Goal: Task Accomplishment & Management: Manage account settings

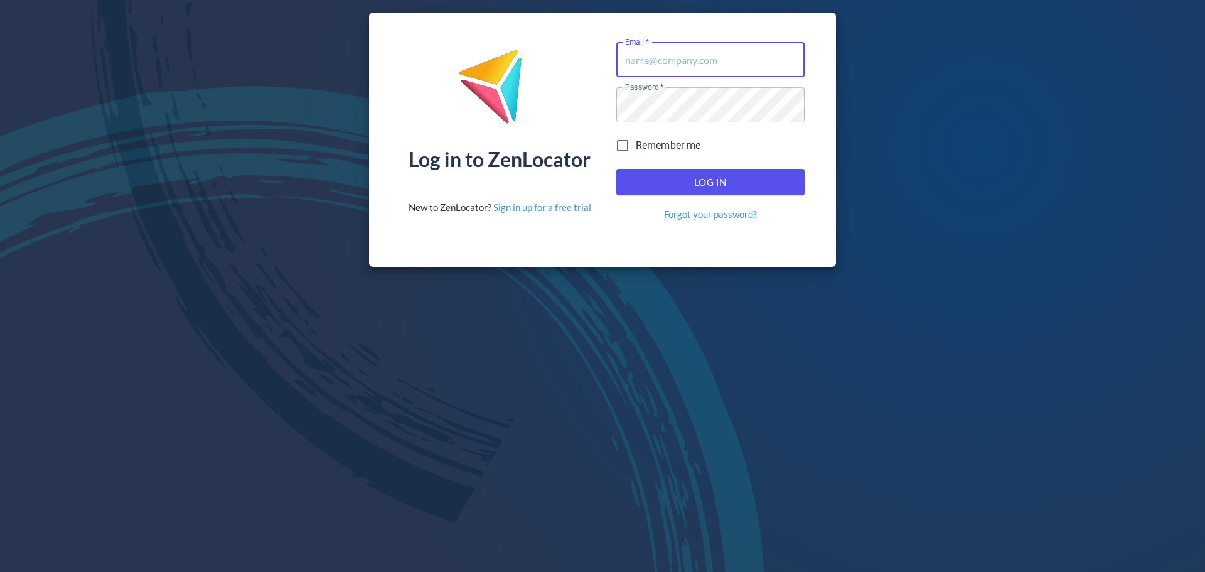
type input "[PERSON_NAME][EMAIL_ADDRESS][PERSON_NAME][DOMAIN_NAME]"
click at [741, 191] on button "Log In" at bounding box center [710, 182] width 188 height 26
type input "donald.mckay@hemaalliance.com"
click at [682, 171] on button "Log In" at bounding box center [710, 182] width 188 height 26
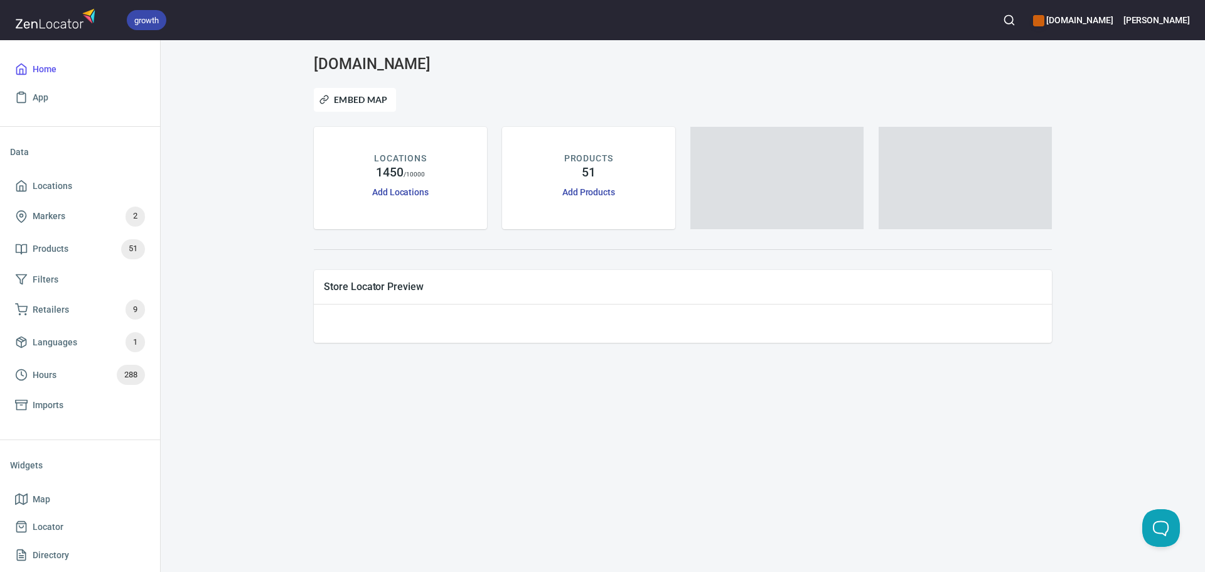
click at [1016, 21] on icon "button" at bounding box center [1009, 20] width 13 height 13
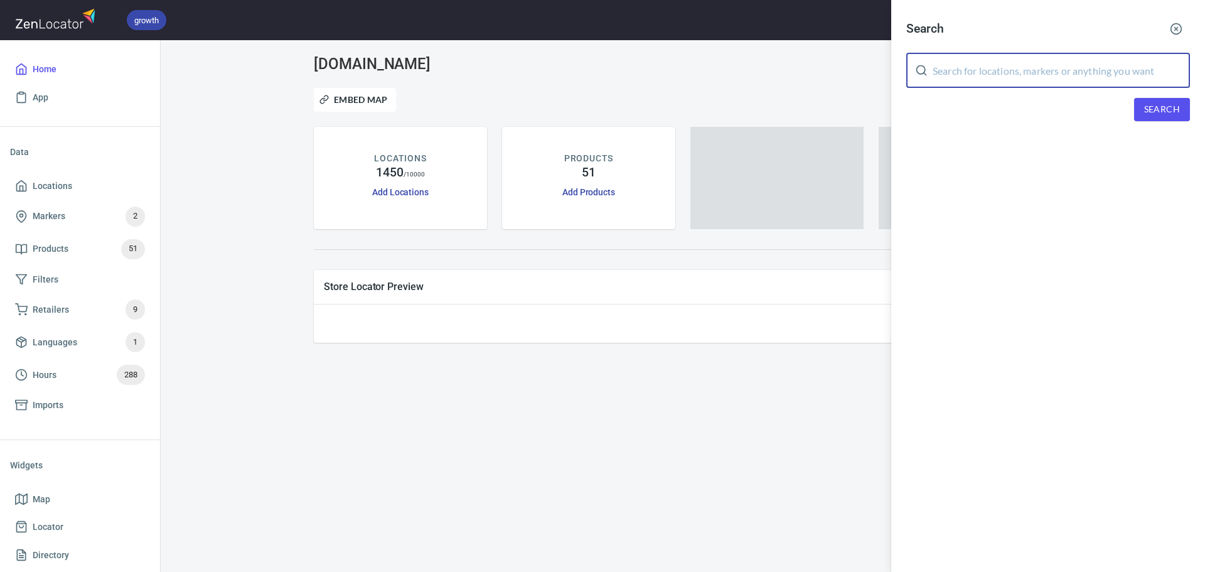
click at [1065, 65] on input "text" at bounding box center [1061, 70] width 257 height 35
paste input "1763 klubben"
type input "1763 klubben"
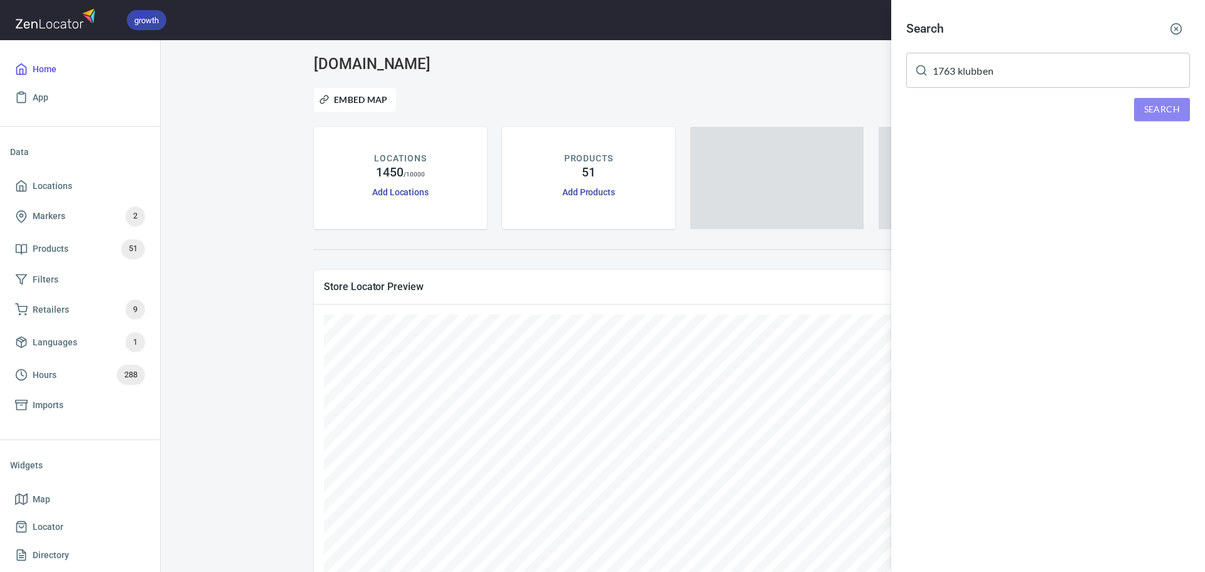
click at [1149, 110] on span "Search" at bounding box center [1162, 110] width 36 height 16
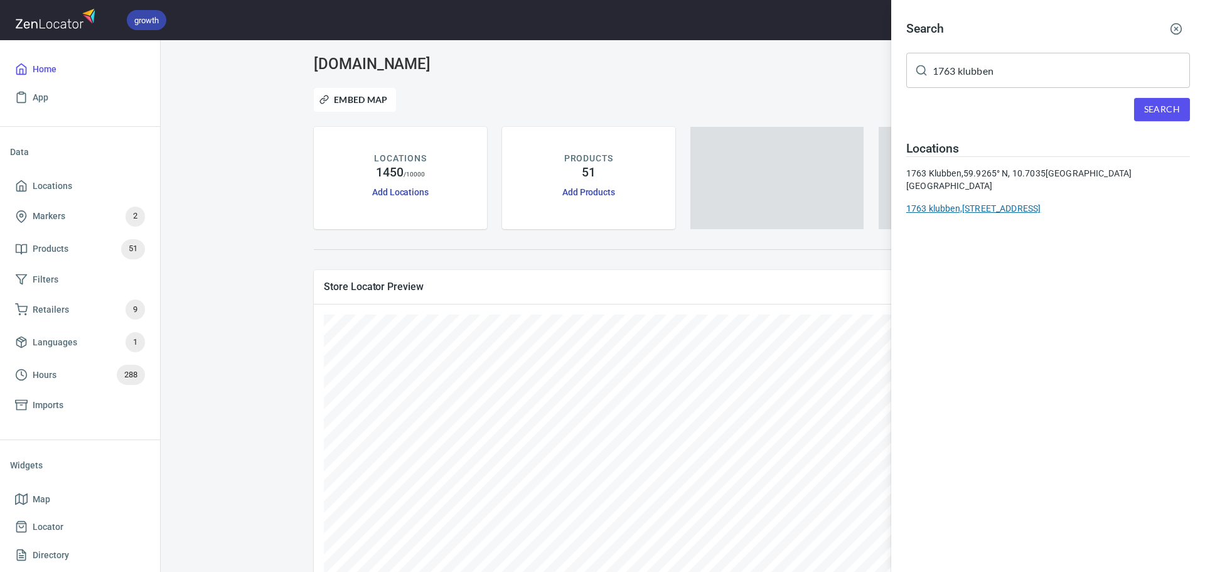
click at [1041, 202] on div "1763 klubben, Tveitanvegen 14, 3946 Porsgrunn, Norway" at bounding box center [1048, 208] width 284 height 13
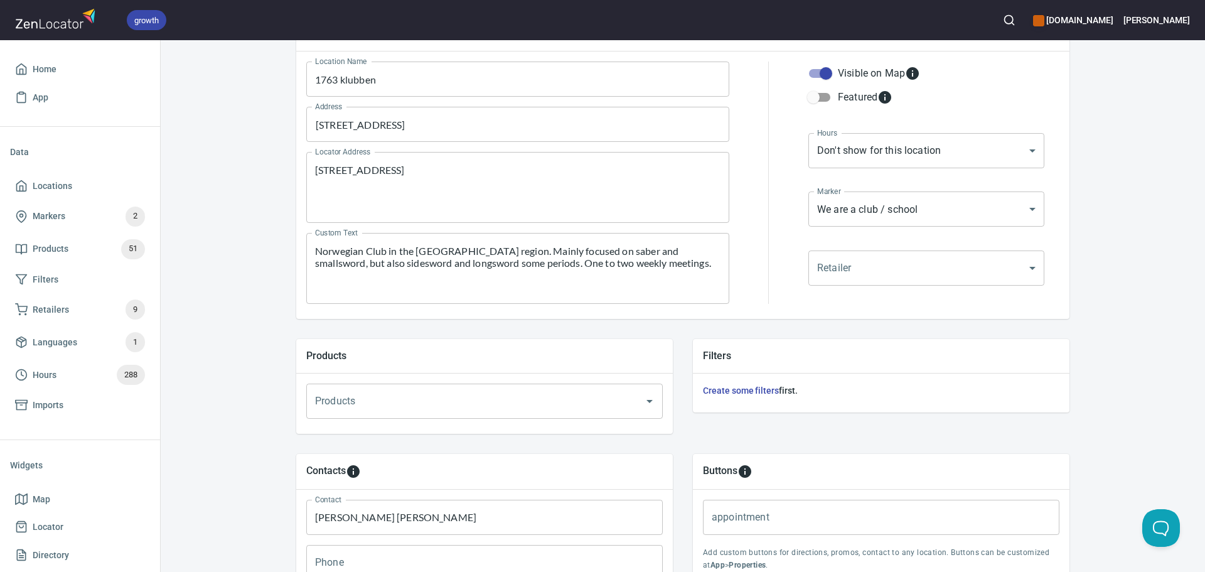
scroll to position [429, 0]
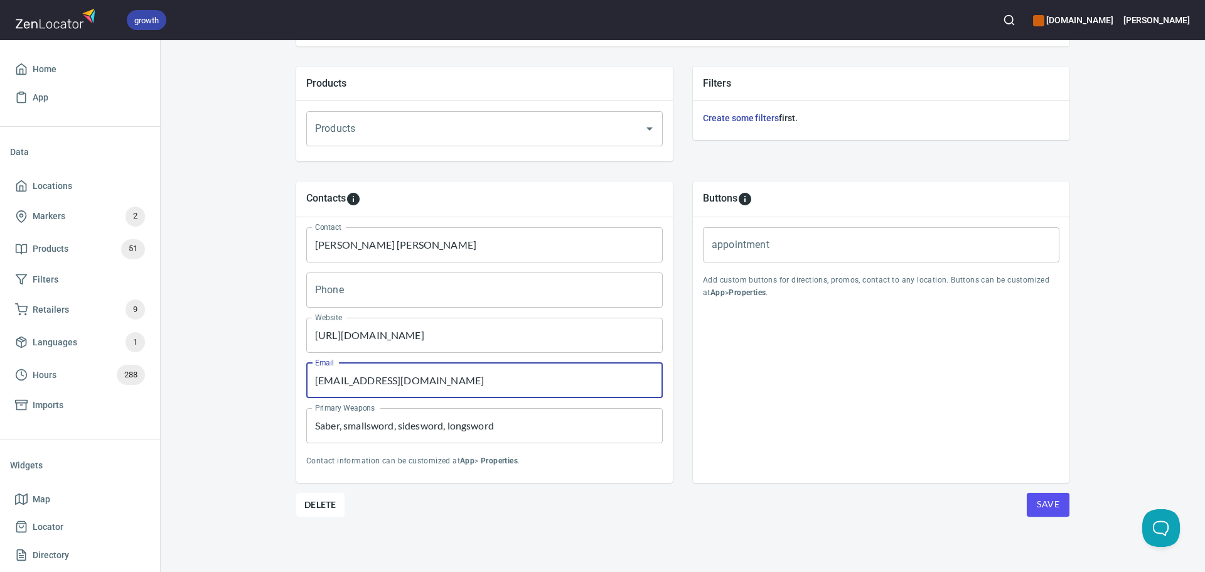
drag, startPoint x: 450, startPoint y: 379, endPoint x: 197, endPoint y: 357, distance: 254.0
click at [197, 357] on div "Locations Location Details Location Details Properties Geocode Analytics Locati…" at bounding box center [683, 98] width 1044 height 948
paste input "roton"
type input "1763klubben@proton.me"
click at [1058, 498] on button "Save" at bounding box center [1048, 505] width 43 height 24
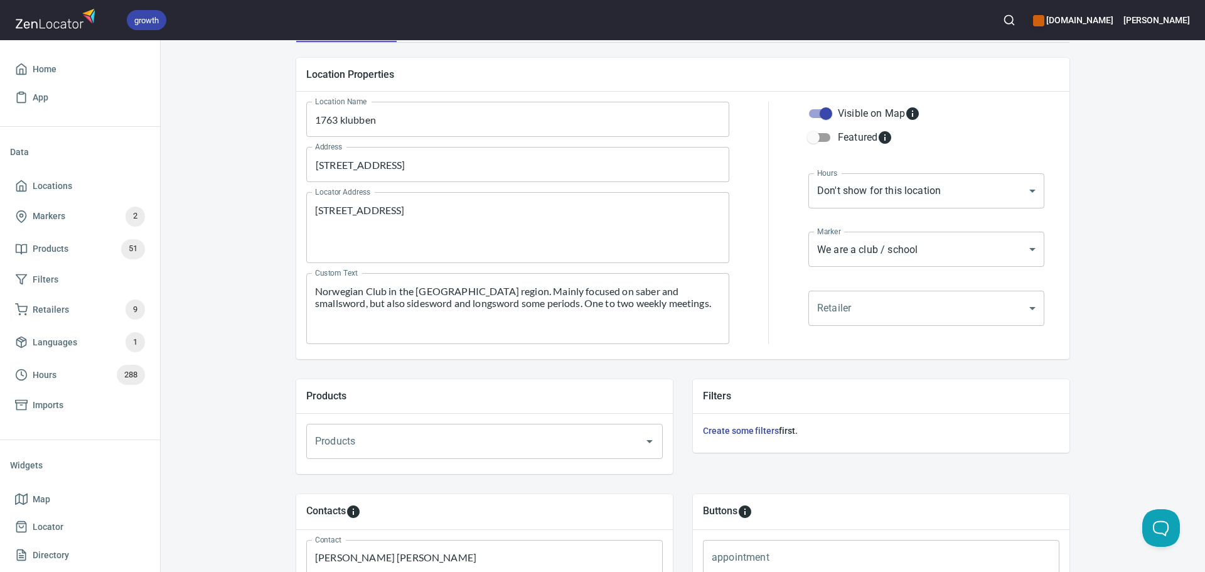
scroll to position [115, 0]
click at [1013, 21] on circle "button" at bounding box center [1009, 20] width 8 height 8
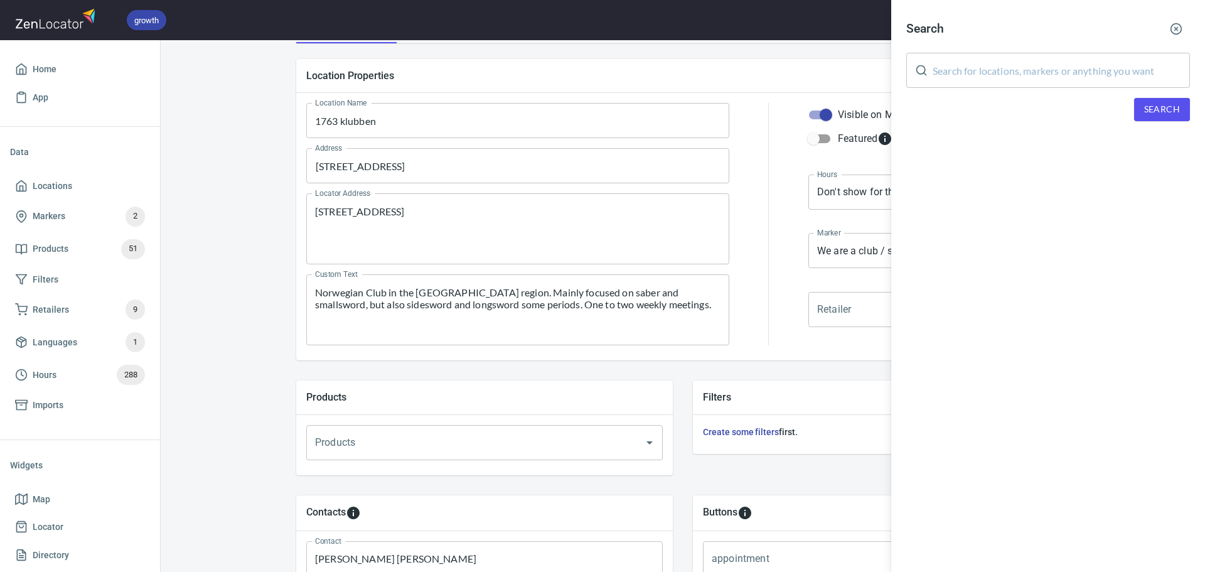
click at [1029, 60] on input "text" at bounding box center [1061, 70] width 257 height 35
paste input "1763 klubben"
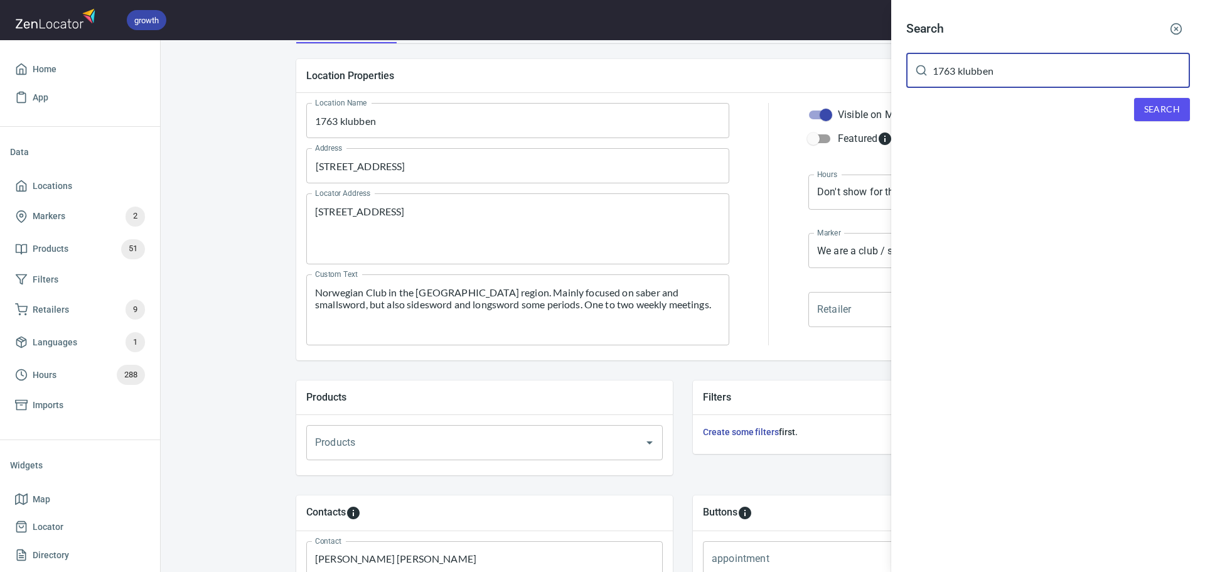
type input "1763 klubben"
click at [1136, 100] on button "Search" at bounding box center [1162, 109] width 56 height 23
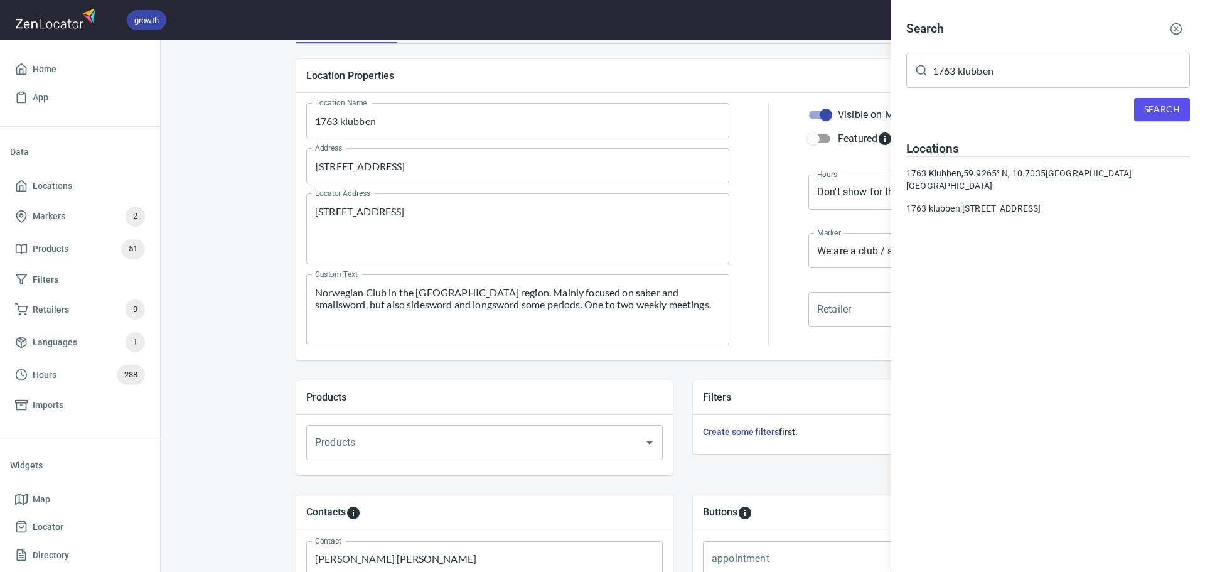
click at [1055, 161] on div "Locations 1763 Klubben, 59.9265° N, 10.7035° E, Oslo, Oslo 0268 Norway 1763 klu…" at bounding box center [1048, 177] width 284 height 73
click at [1050, 173] on div "1763 Klubben, 59.9265° N, 10.7035° E, Oslo, Oslo 0268 Norway" at bounding box center [1048, 179] width 284 height 25
type input "http://www.historiskfekting.no"
type input "Smallsword, sabre, broadsword, single stick"
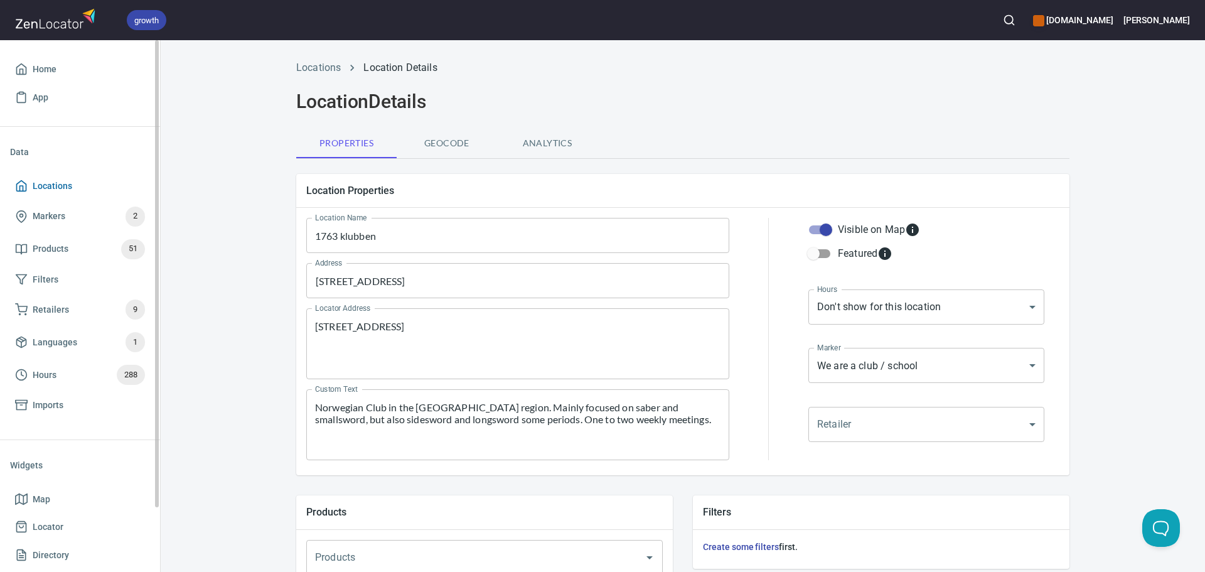
click at [59, 178] on link "Locations" at bounding box center [80, 186] width 140 height 28
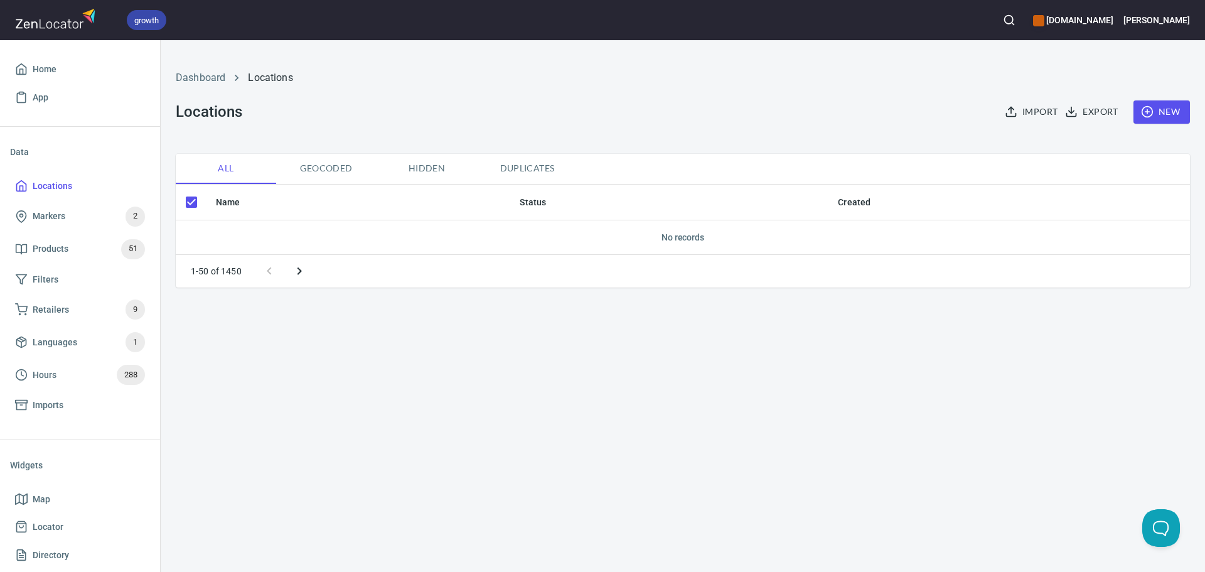
checkbox input "false"
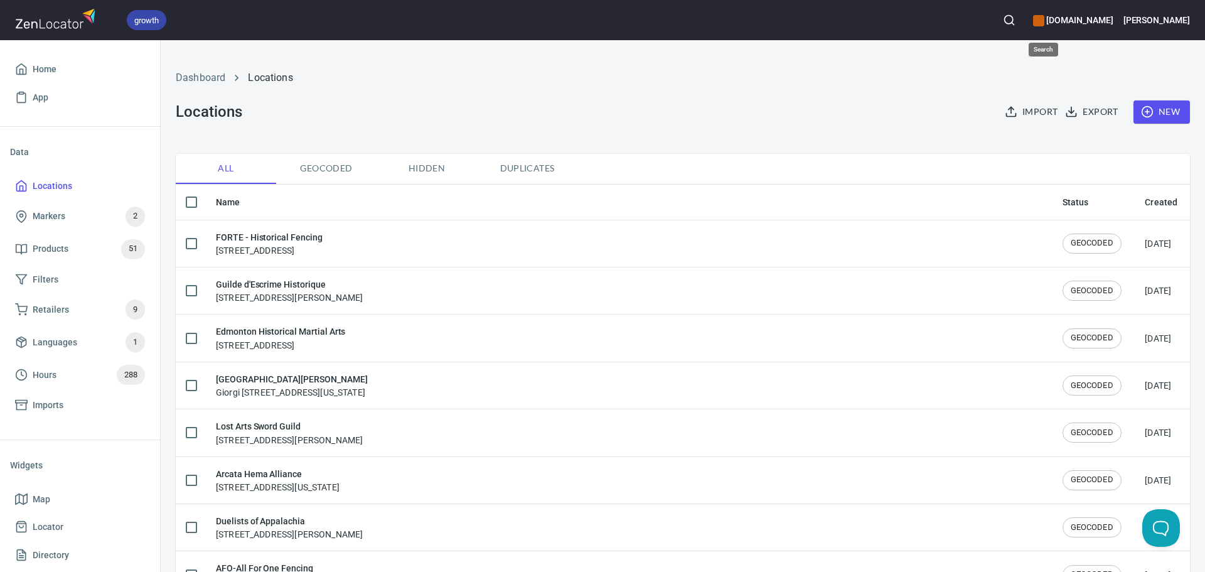
click at [1016, 16] on icon "button" at bounding box center [1009, 20] width 13 height 13
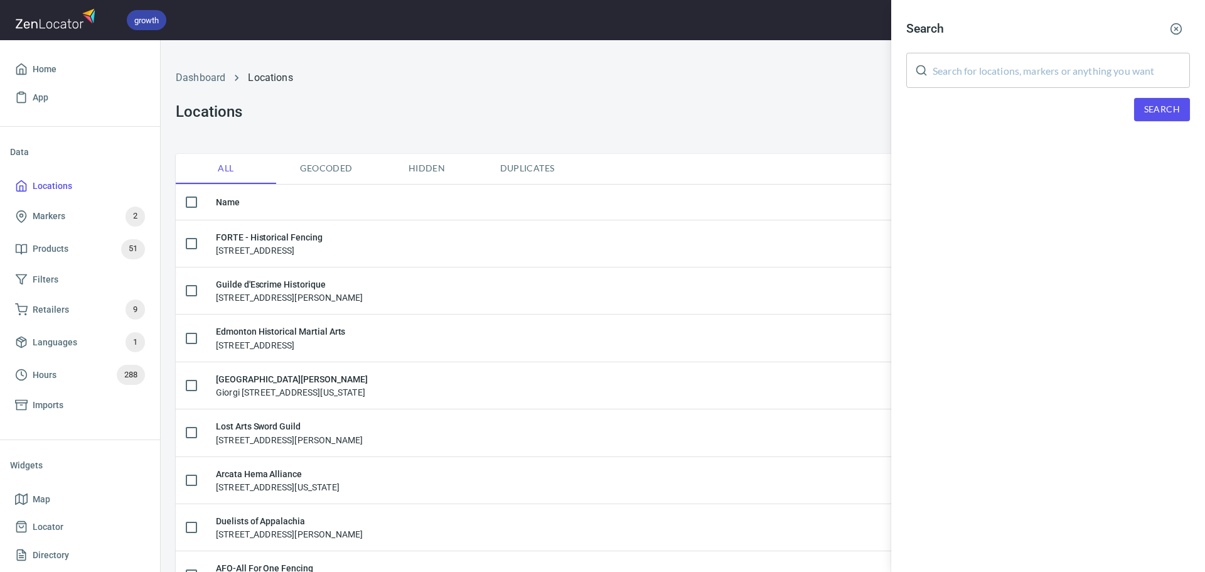
click at [1065, 82] on input "text" at bounding box center [1061, 70] width 257 height 35
paste input "1763 klubben"
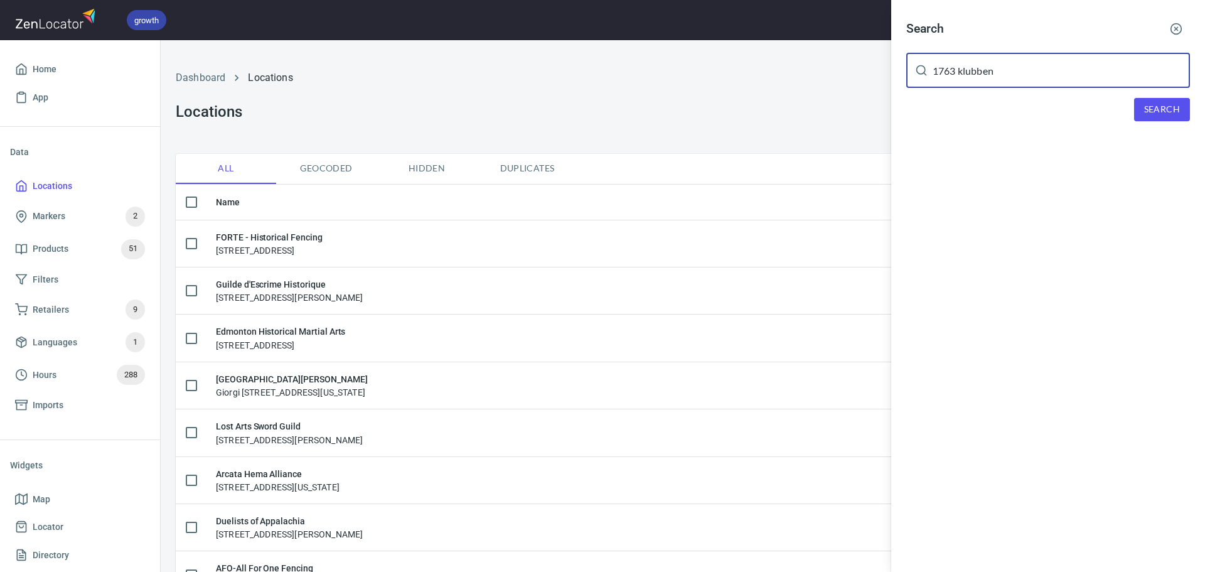
type input "1763 klubben"
click at [1139, 104] on button "Search" at bounding box center [1162, 109] width 56 height 23
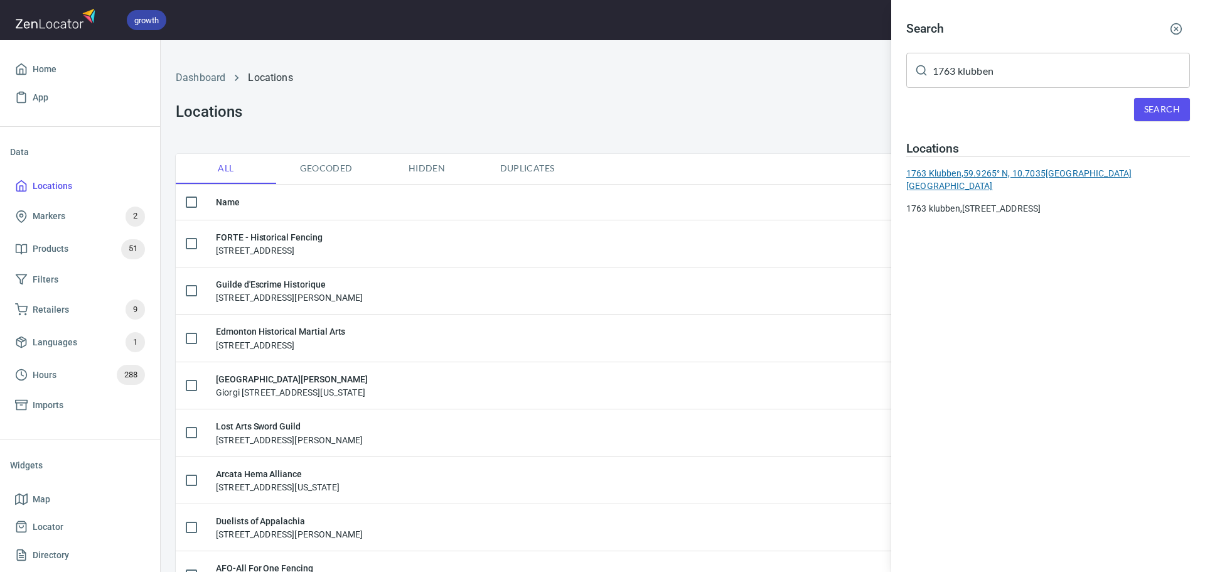
click at [1021, 173] on div "1763 Klubben, 59.9265° N, 10.7035° E, Oslo, Oslo 0268 Norway" at bounding box center [1048, 179] width 284 height 25
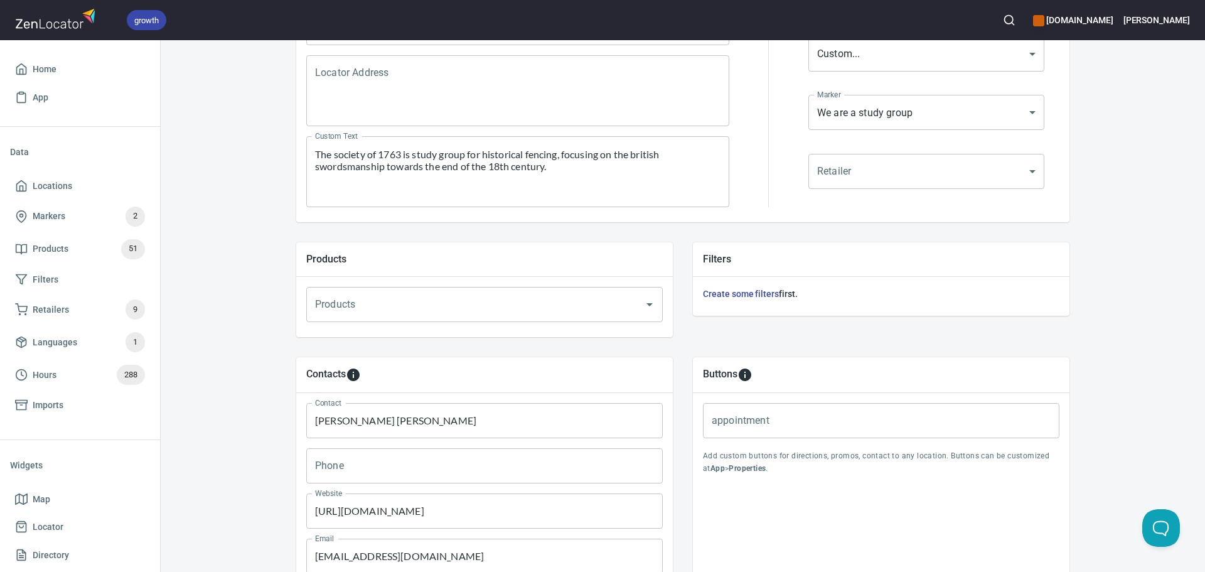
scroll to position [429, 0]
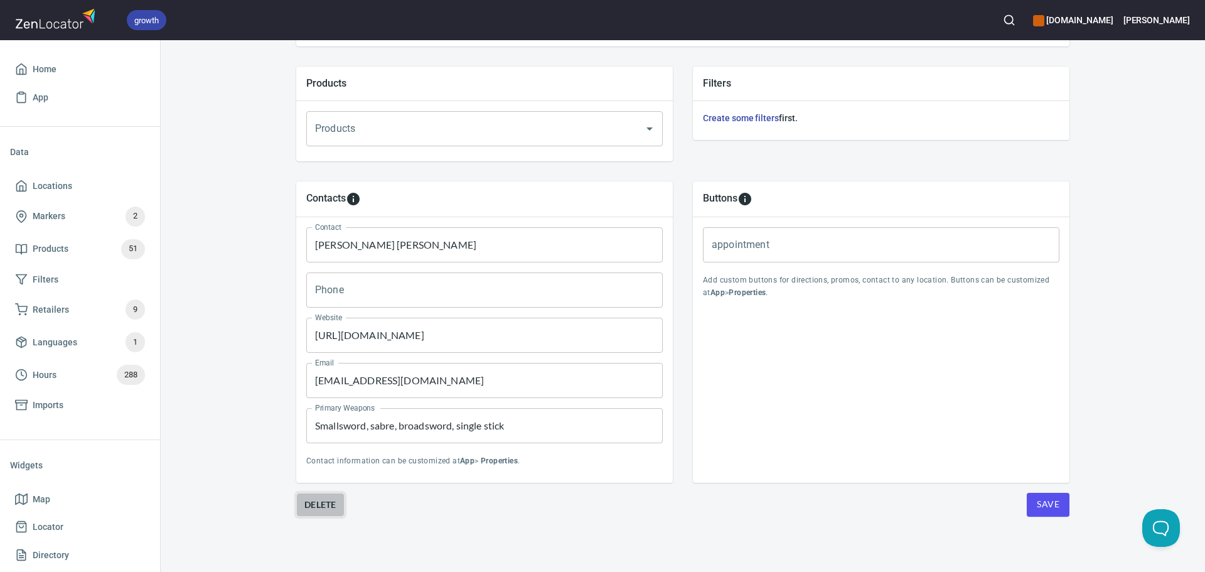
click at [308, 503] on span "Delete" at bounding box center [320, 504] width 32 height 15
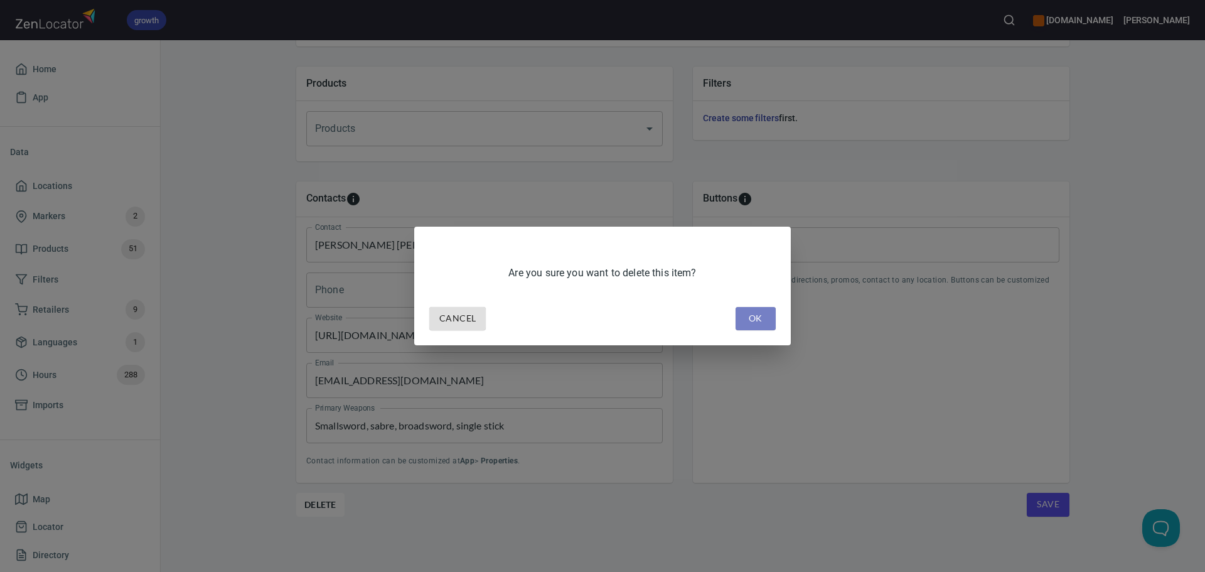
click at [737, 312] on button "OK" at bounding box center [756, 318] width 40 height 23
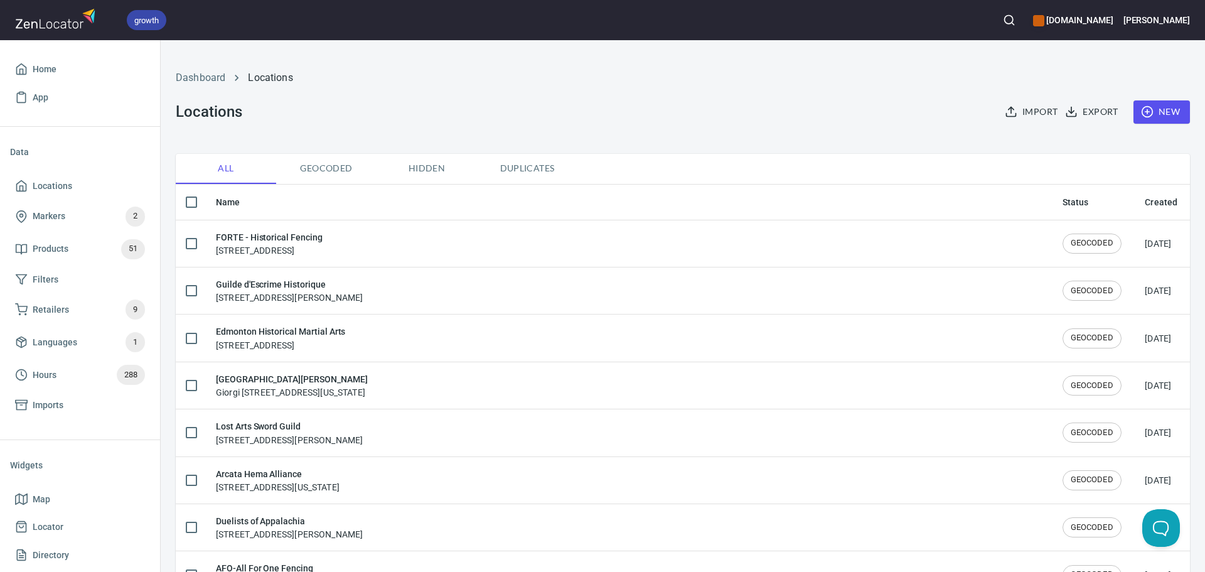
click at [1016, 24] on icon "button" at bounding box center [1009, 20] width 13 height 13
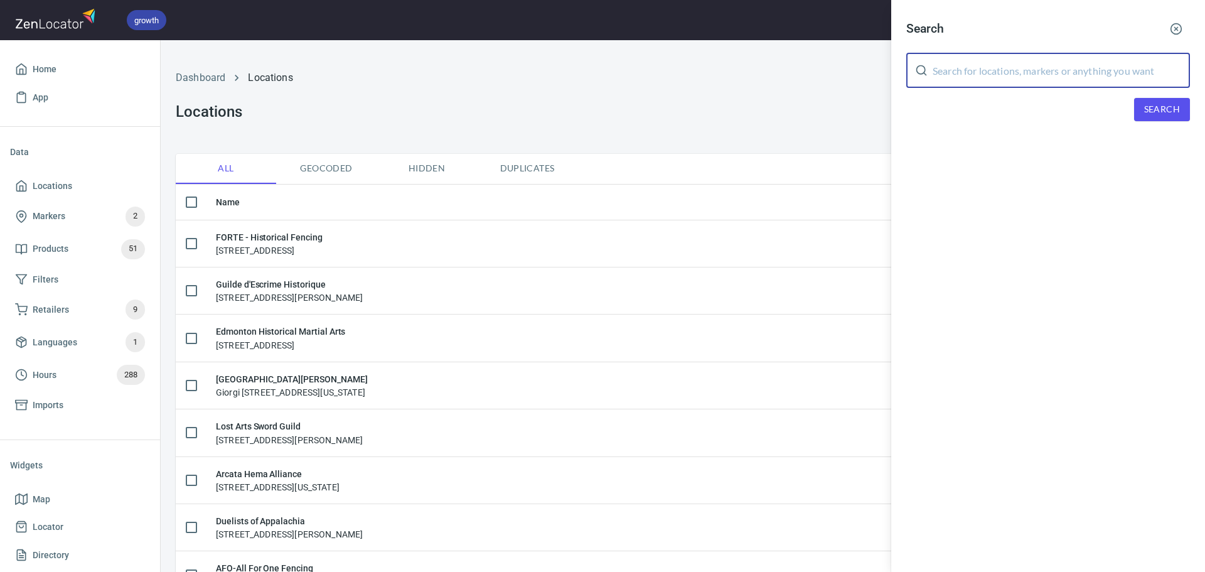
click at [1040, 57] on input "text" at bounding box center [1061, 70] width 257 height 35
paste input "1763 klubben"
type input "1763 klubben"
click at [1156, 102] on span "Search" at bounding box center [1162, 110] width 36 height 16
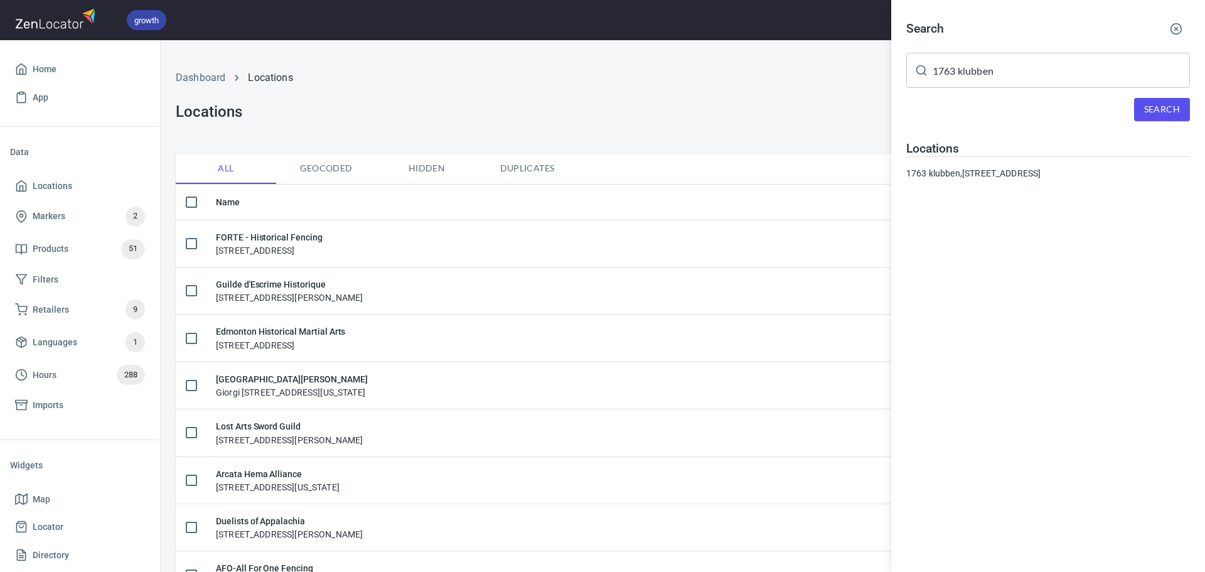
click at [1075, 194] on div "Search 1763 klubben ​ Search Locations 1763 klubben, Tveitanvegen 14, 3946 Pors…" at bounding box center [1048, 102] width 314 height 205
click at [1063, 174] on div "1763 klubben, Tveitanvegen 14, 3946 Porsgrunn, Norway" at bounding box center [1048, 173] width 284 height 13
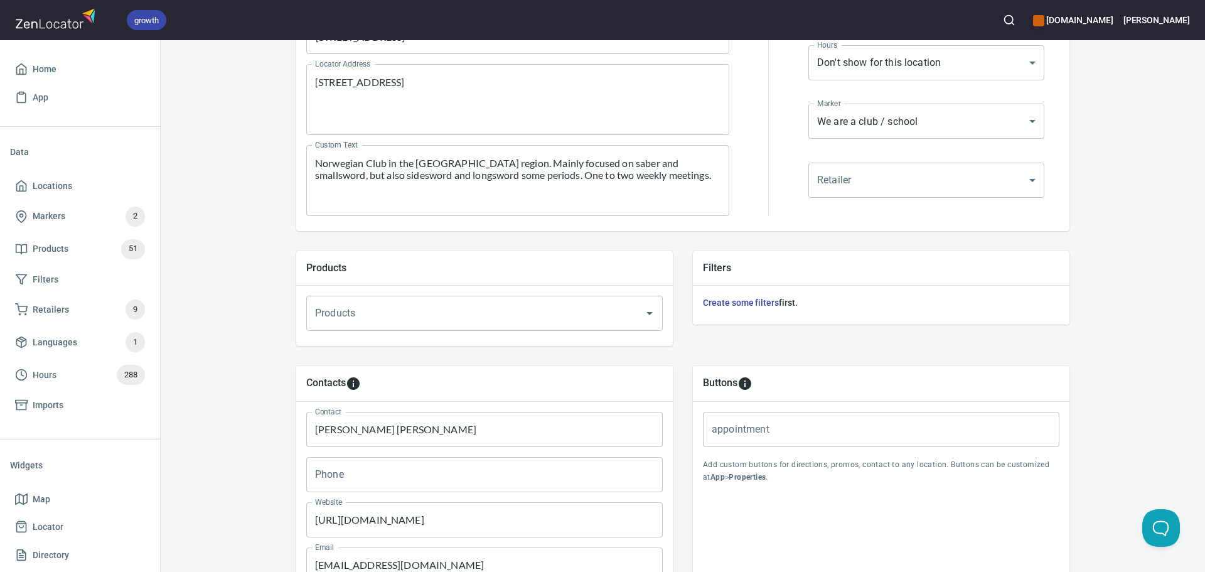
scroll to position [429, 0]
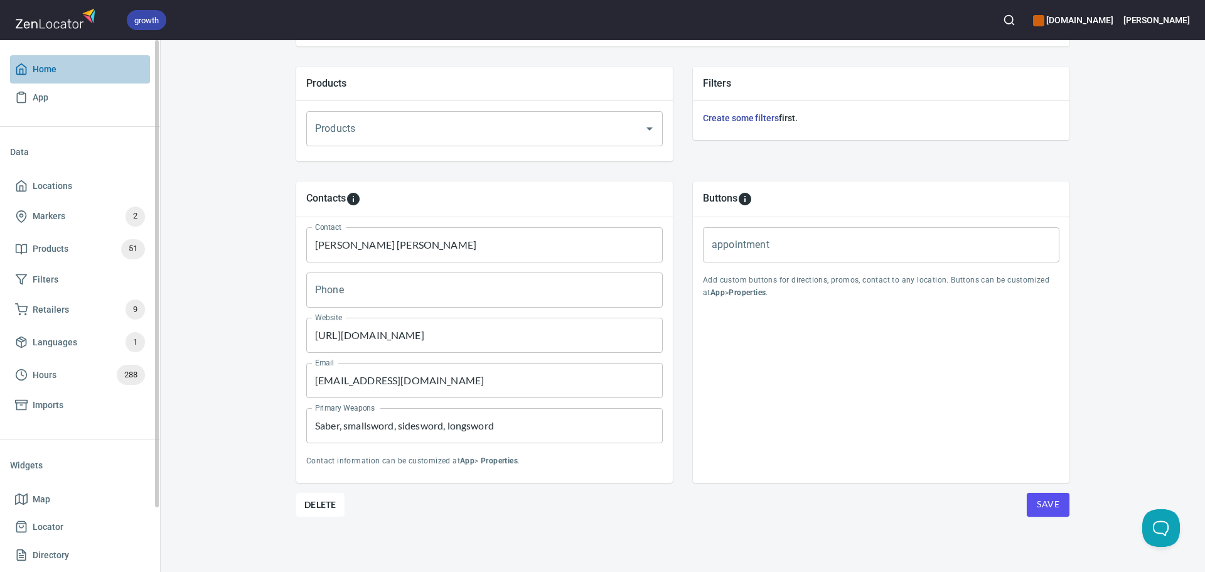
click at [34, 73] on span "Home" at bounding box center [45, 70] width 24 height 16
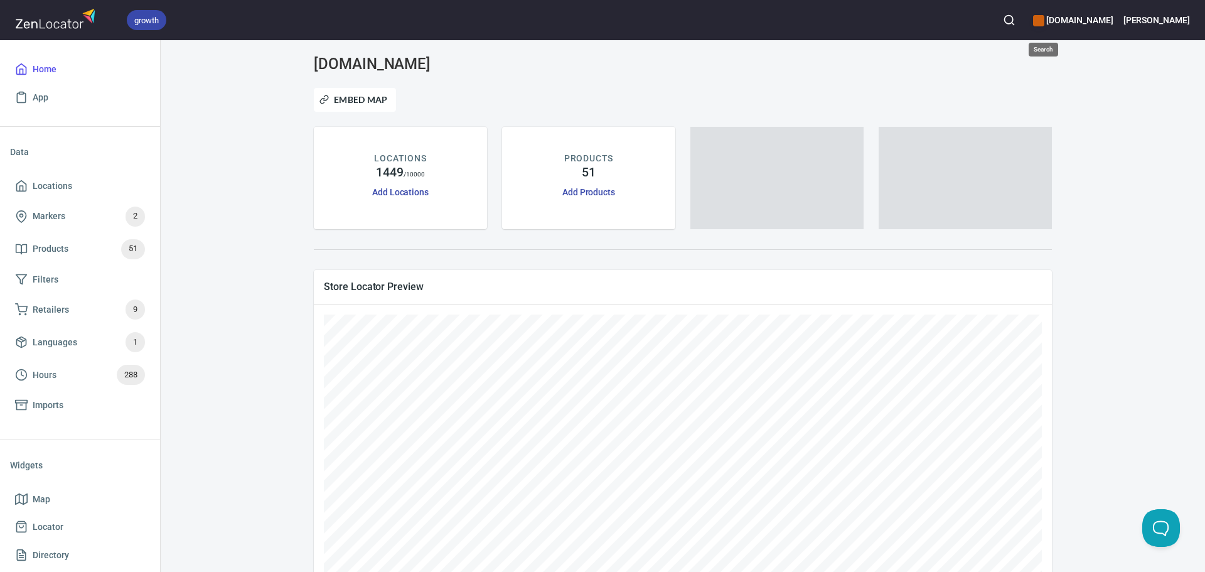
click at [1016, 21] on icon "button" at bounding box center [1009, 20] width 13 height 13
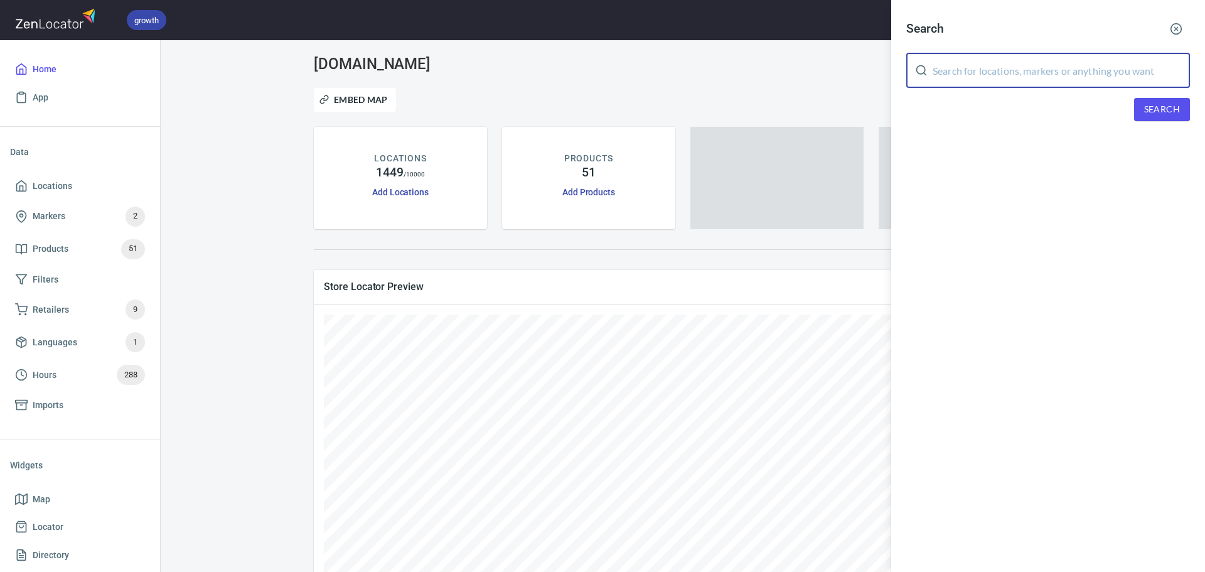
drag, startPoint x: 1037, startPoint y: 68, endPoint x: 1082, endPoint y: 97, distance: 53.3
click at [1036, 69] on input "text" at bounding box center [1061, 70] width 257 height 35
paste input "Arcata Hema"
type input "Arcata Hema"
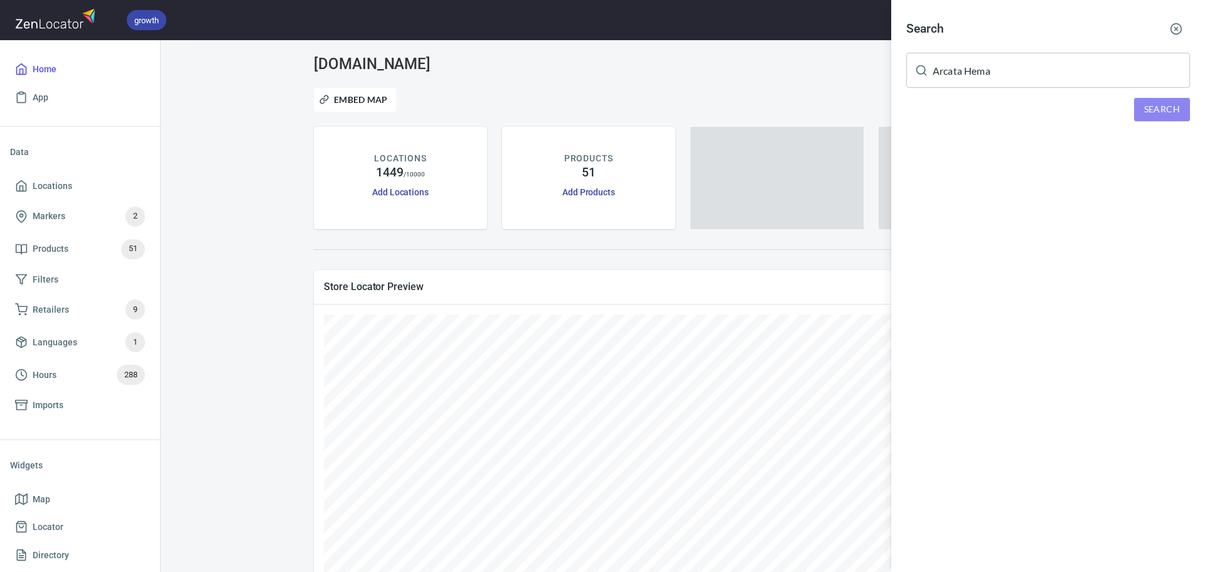
click at [1149, 113] on span "Search" at bounding box center [1162, 110] width 36 height 16
click at [1014, 171] on div "Arcata Hema Alliance, 1427 sunset ave arcata, Arcata, California 95521, United …" at bounding box center [1048, 173] width 284 height 13
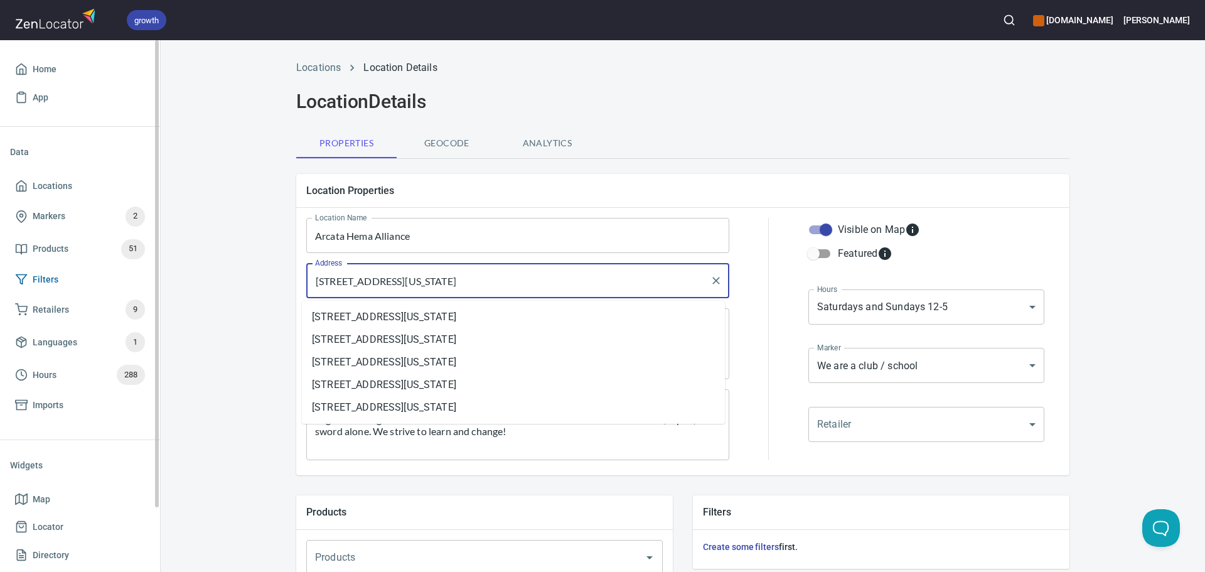
drag, startPoint x: 621, startPoint y: 284, endPoint x: 122, endPoint y: 281, distance: 499.7
click at [122, 280] on div "growth hemaalliance.com Donald Home App Data Locations Markers 2 Products 51 Fi…" at bounding box center [602, 286] width 1205 height 572
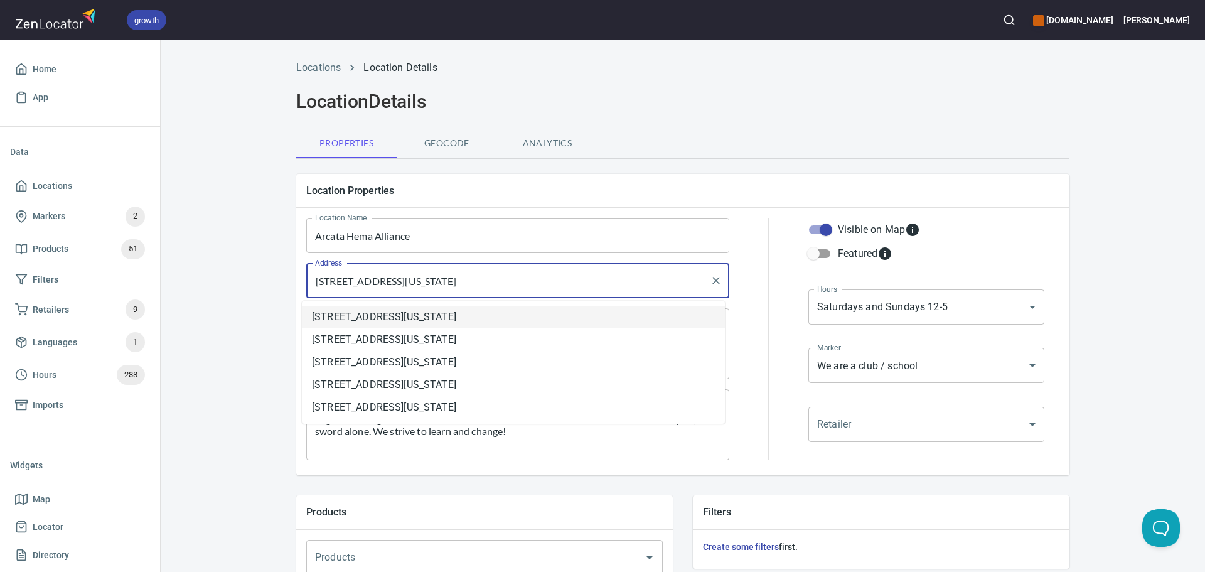
paste input "Larson Park, Eye St, Arcata, CA 95521, Arcata, CA 9550"
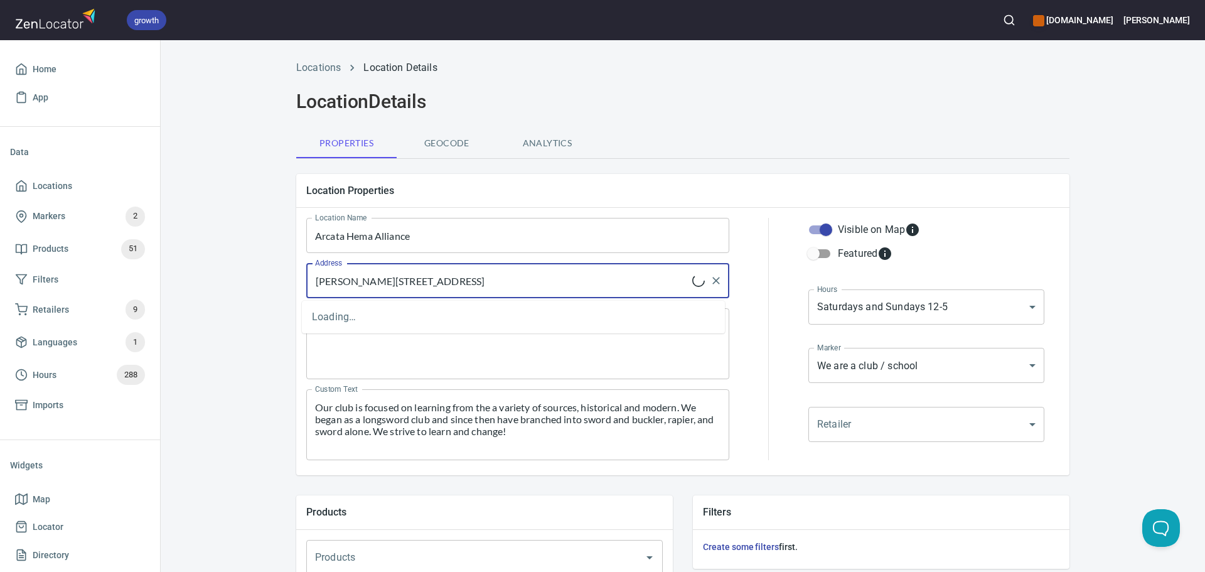
type input "Larson Park, Eye St, Arcata, CA 95521, Arcata, CA 95501, United States"
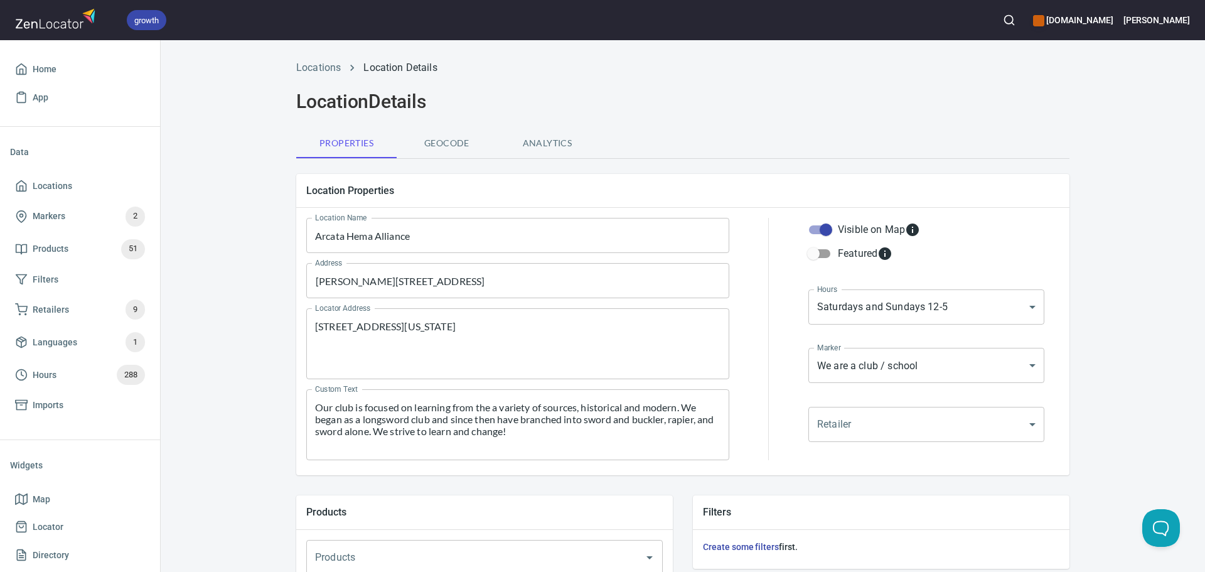
click at [235, 284] on div "Locations Location Details Location Details Properties Geocode Analytics Locati…" at bounding box center [683, 527] width 1044 height 948
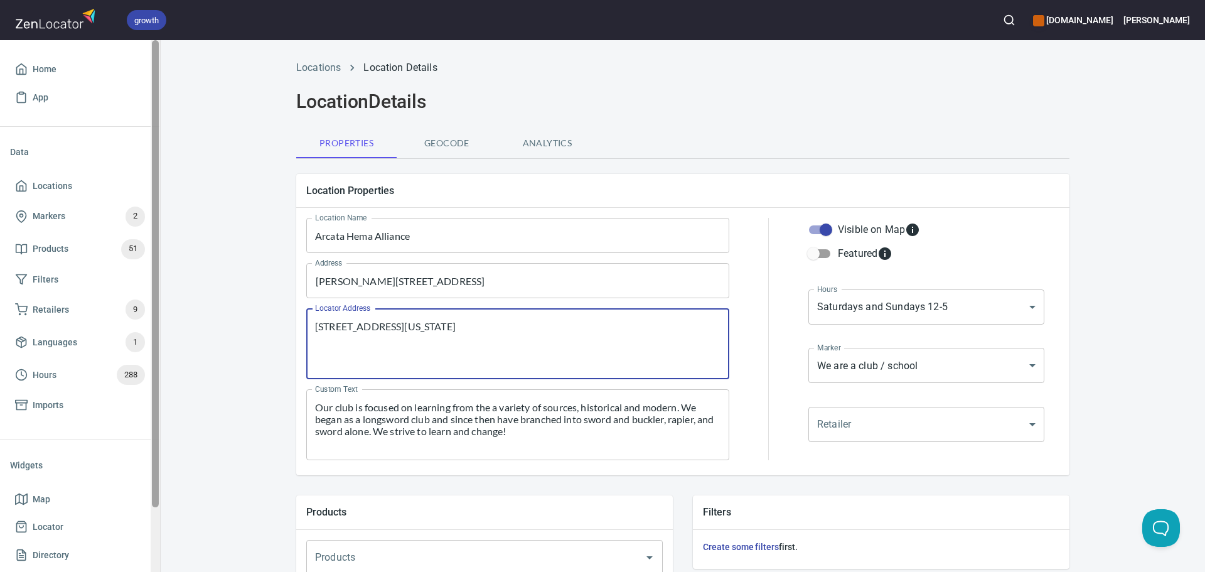
drag, startPoint x: 622, startPoint y: 324, endPoint x: 156, endPoint y: 330, distance: 465.8
click at [156, 330] on div "growth hemaalliance.com Donald Home App Data Locations Markers 2 Products 51 Fi…" at bounding box center [602, 286] width 1205 height 572
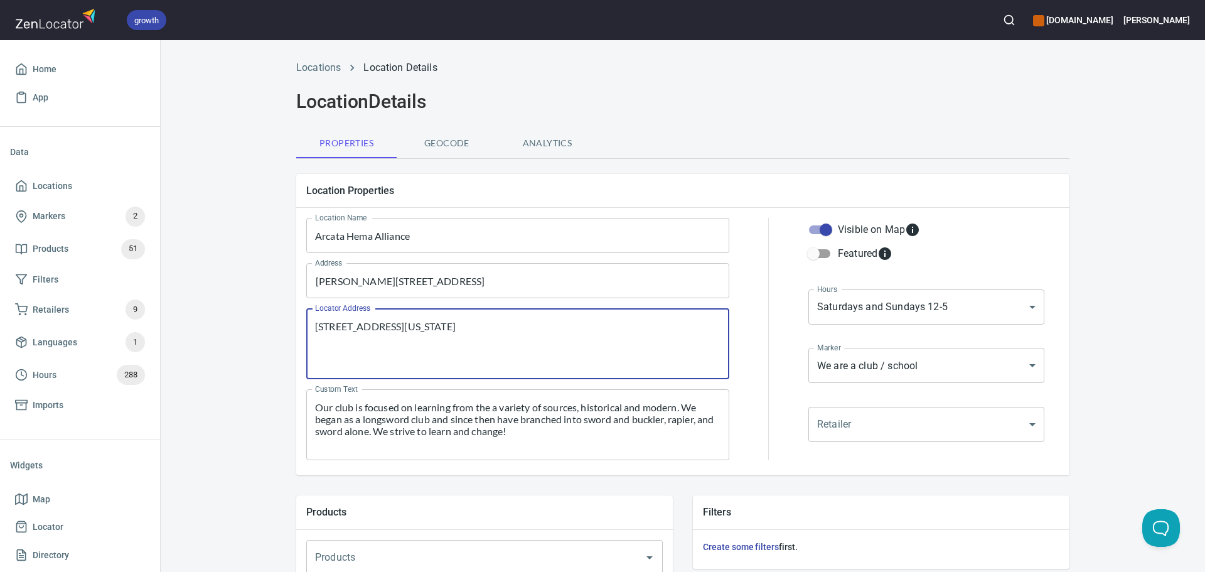
paste textarea "Larson Park, Eye St, Arcata, CA 95521, Arcata, CA 9550"
type textarea "Larson Park, Eye St, Arcata, CA 95521, Arcata, CA 95501, United States"
click at [246, 303] on div "Locations Location Details Location Details Properties Geocode Analytics Locati…" at bounding box center [683, 527] width 1044 height 948
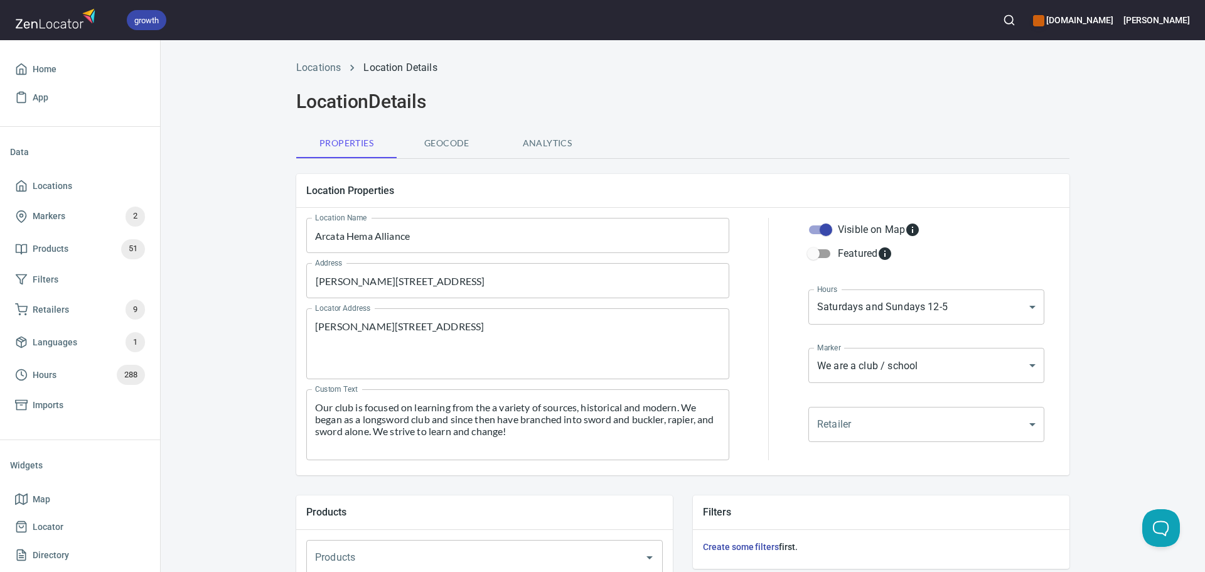
scroll to position [429, 0]
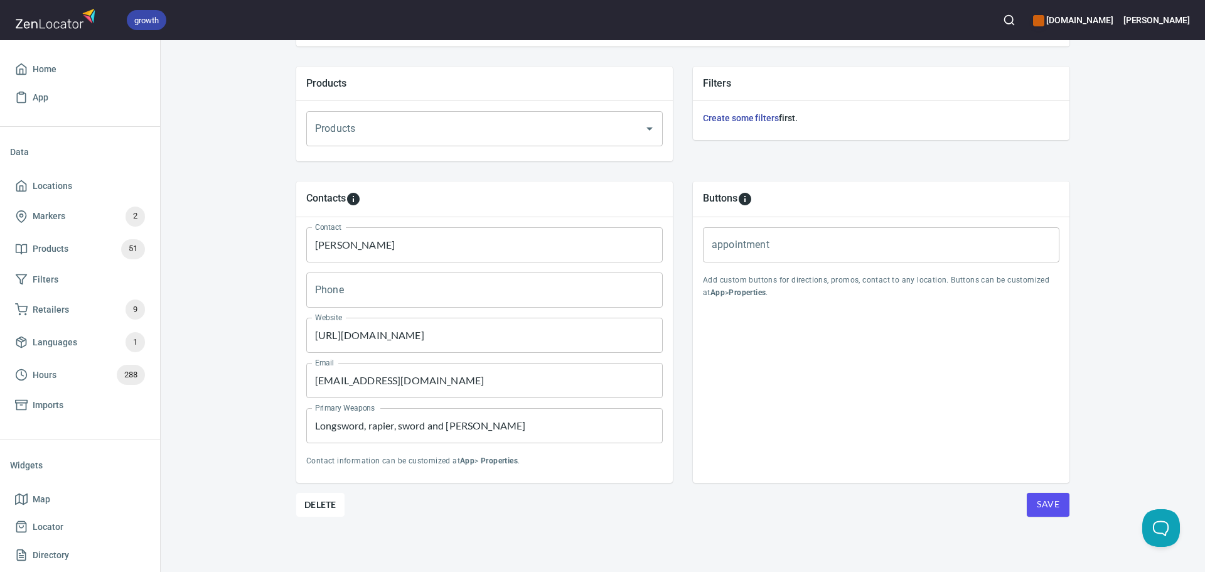
click at [1039, 510] on span "Save" at bounding box center [1048, 505] width 23 height 16
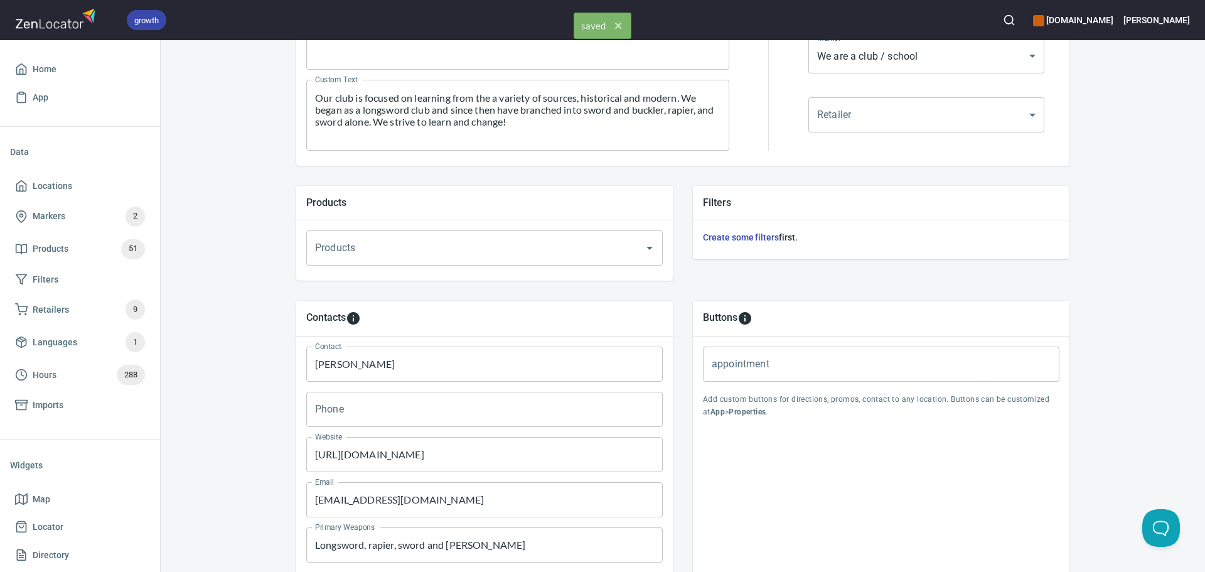
scroll to position [0, 0]
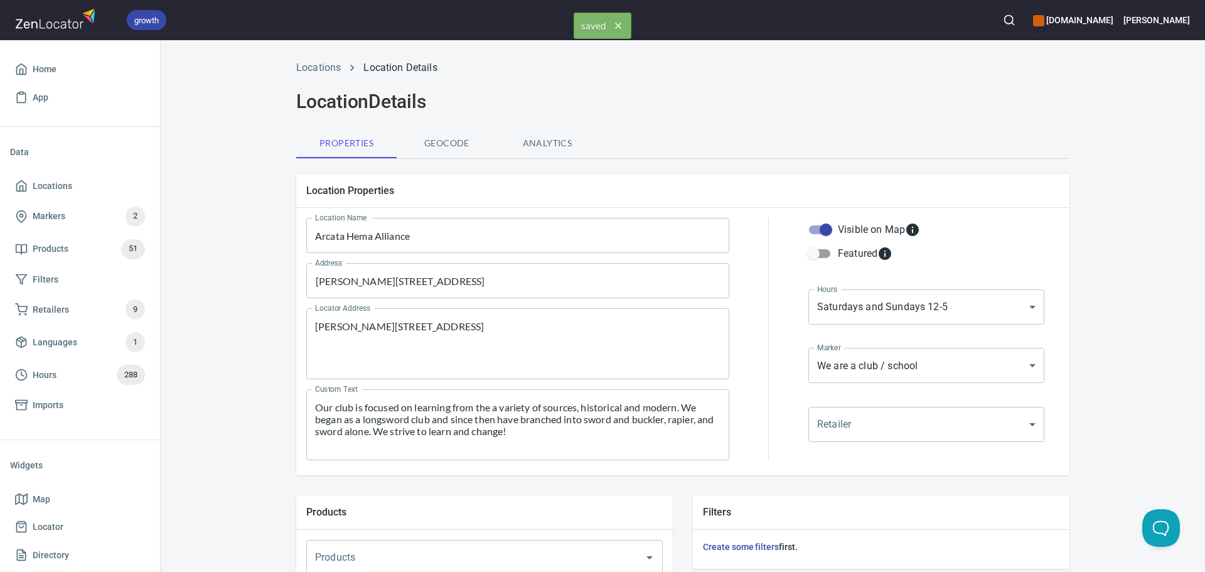
click at [449, 141] on span "Geocode" at bounding box center [446, 144] width 85 height 16
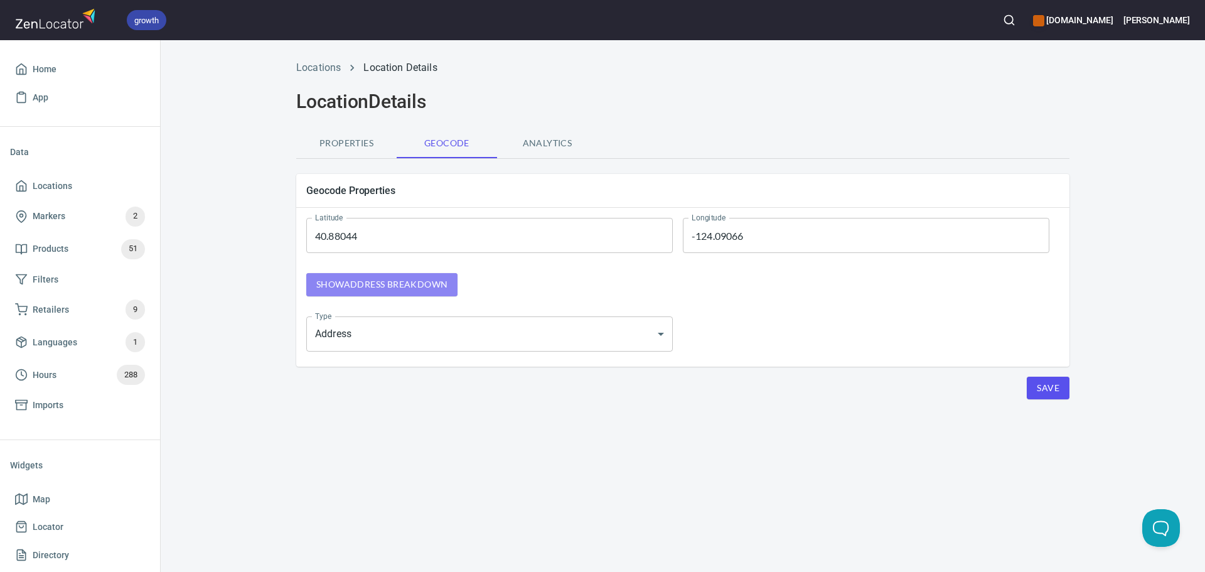
click at [397, 282] on span "Show address breakdown" at bounding box center [381, 285] width 131 height 16
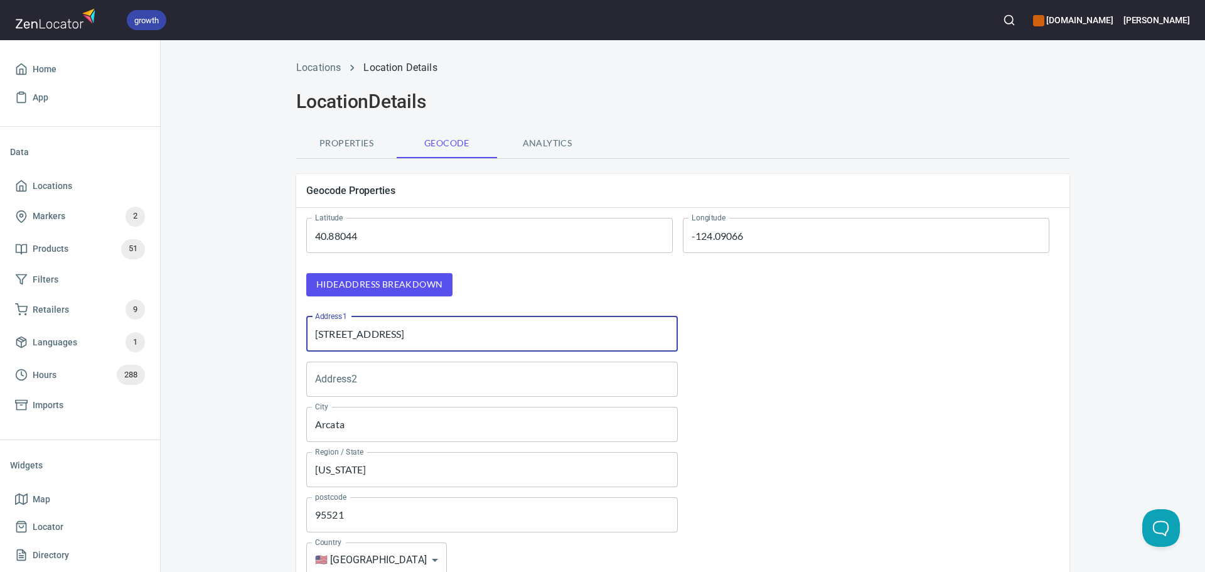
drag, startPoint x: 461, startPoint y: 343, endPoint x: 216, endPoint y: 336, distance: 245.5
click at [216, 336] on div "Locations Location Details Location Details Properties Geocode Analytics Geocod…" at bounding box center [683, 394] width 1044 height 683
paste input "Larson Park, Eye St, Arcata, CA 95521, Arcata, CA 95501, United States"
click at [414, 335] on input "Larson Park, Eye St, Arcata, CA 95521, Arcata, CA 95501, United States" at bounding box center [492, 333] width 372 height 35
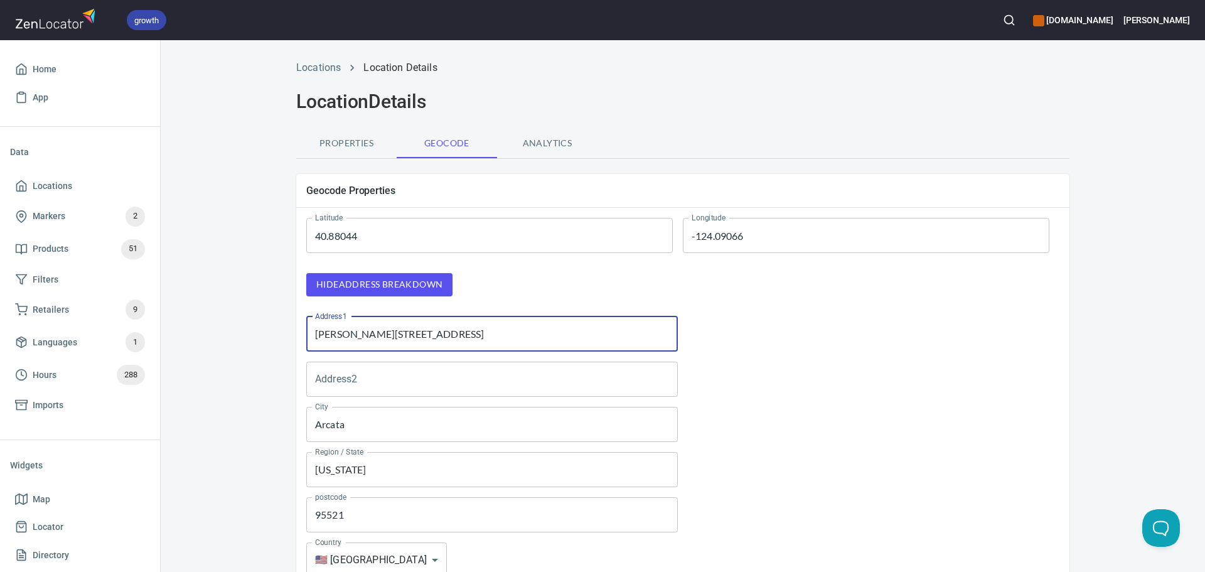
click at [409, 335] on input "Larson Park, Eye St, Arcata, CA 95521, Arcata, CA 95501, United States" at bounding box center [492, 333] width 372 height 35
drag, startPoint x: 642, startPoint y: 333, endPoint x: 398, endPoint y: 337, distance: 243.6
click at [398, 337] on input "Larson Park, Eye St, , CA 95521, Arcata, CA 95501,Arcata United States" at bounding box center [492, 333] width 372 height 35
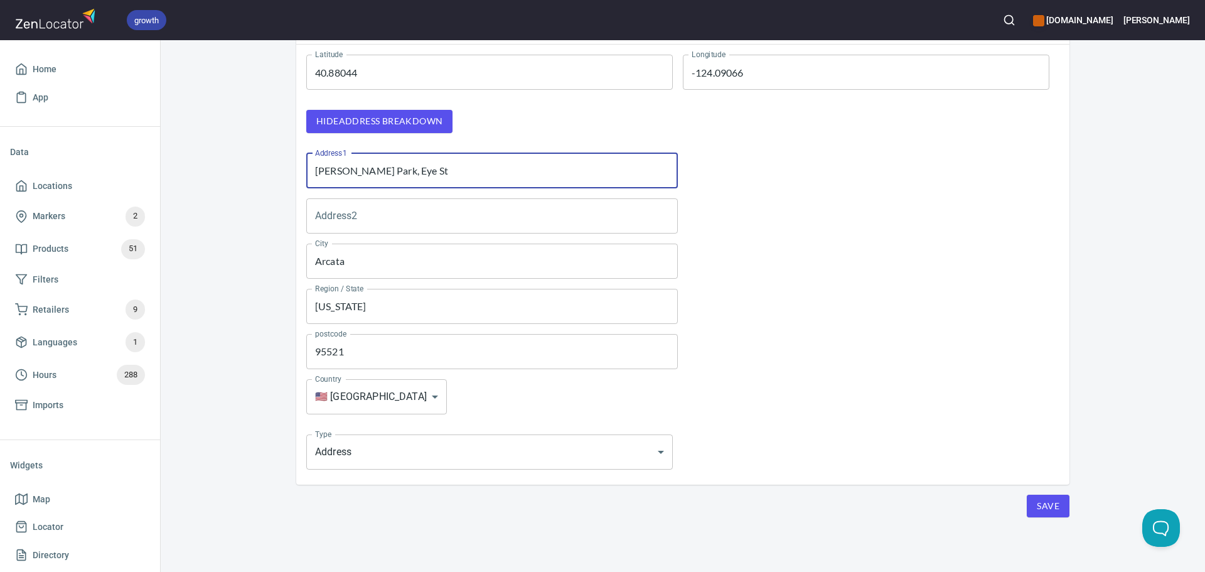
scroll to position [164, 0]
type input "Larson Park, Eye St"
click at [1053, 508] on span "Save" at bounding box center [1048, 506] width 23 height 16
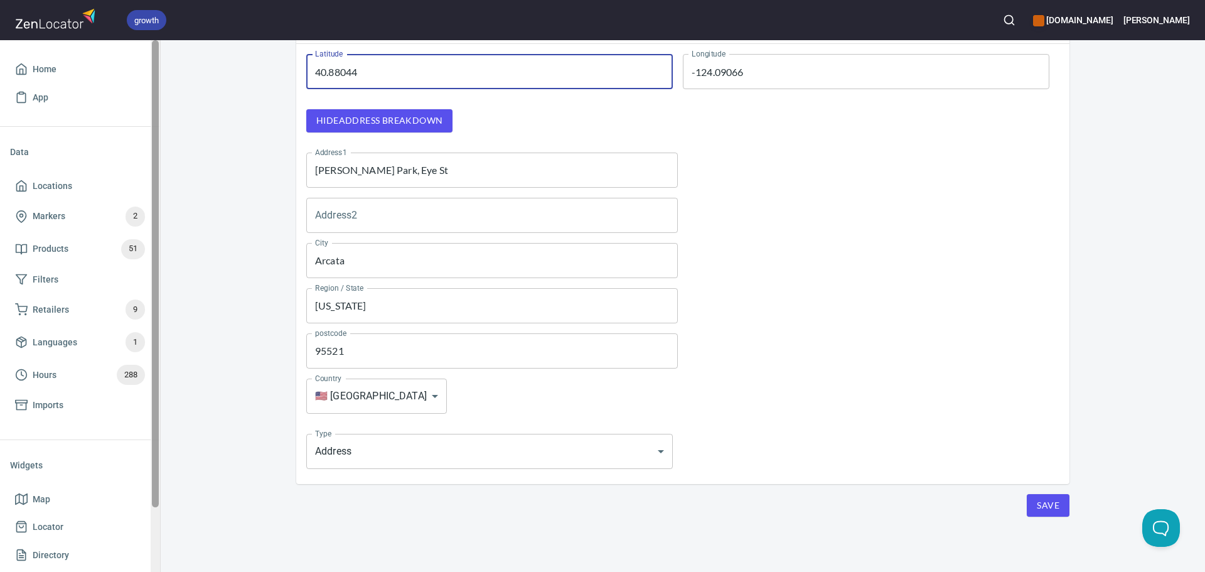
drag, startPoint x: 463, startPoint y: 82, endPoint x: 154, endPoint y: 67, distance: 309.2
click at [123, 75] on div "growth hemaalliance.com Donald Home App Data Locations Markers 2 Products 51 Fi…" at bounding box center [602, 286] width 1205 height 572
paste input "8928"
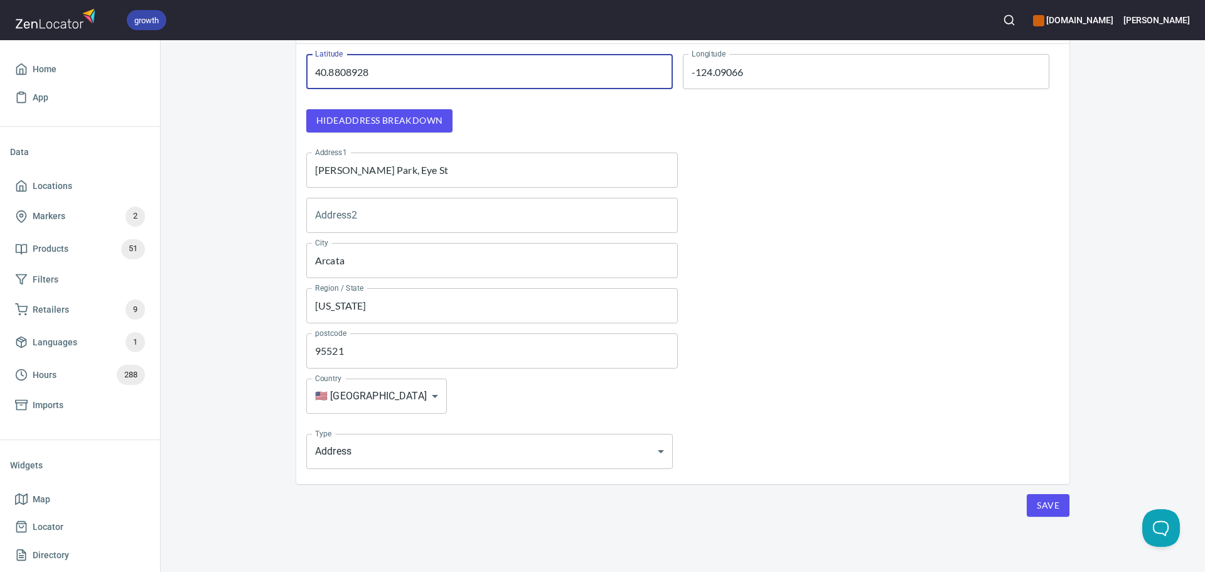
type input "40.8808928"
drag, startPoint x: 803, startPoint y: 76, endPoint x: 455, endPoint y: 88, distance: 347.9
click at [455, 88] on div "Latitude 40.8808928 Latitude Longitude -124.09066 Longitude" at bounding box center [677, 71] width 773 height 65
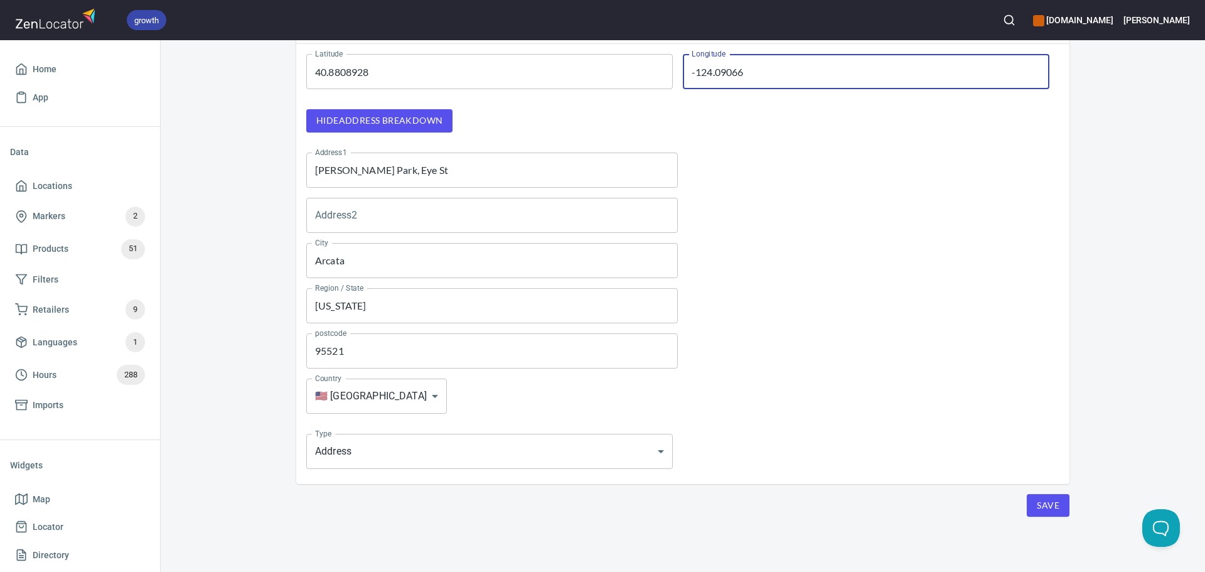
paste input "86115"
type input "-124.086115"
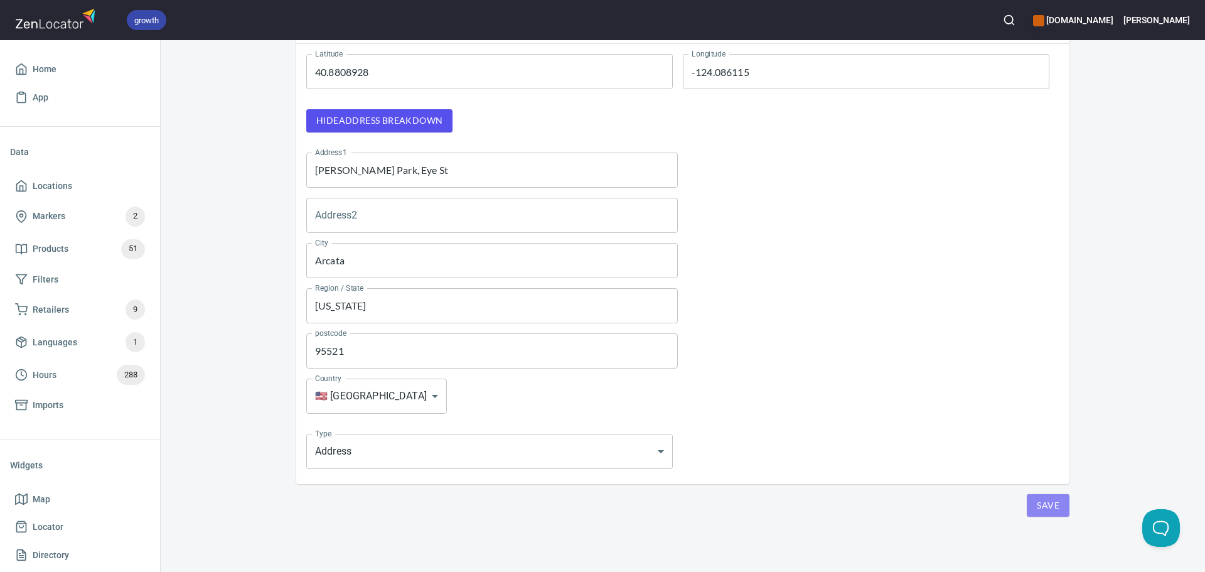
click at [1048, 504] on span "Save" at bounding box center [1048, 506] width 23 height 16
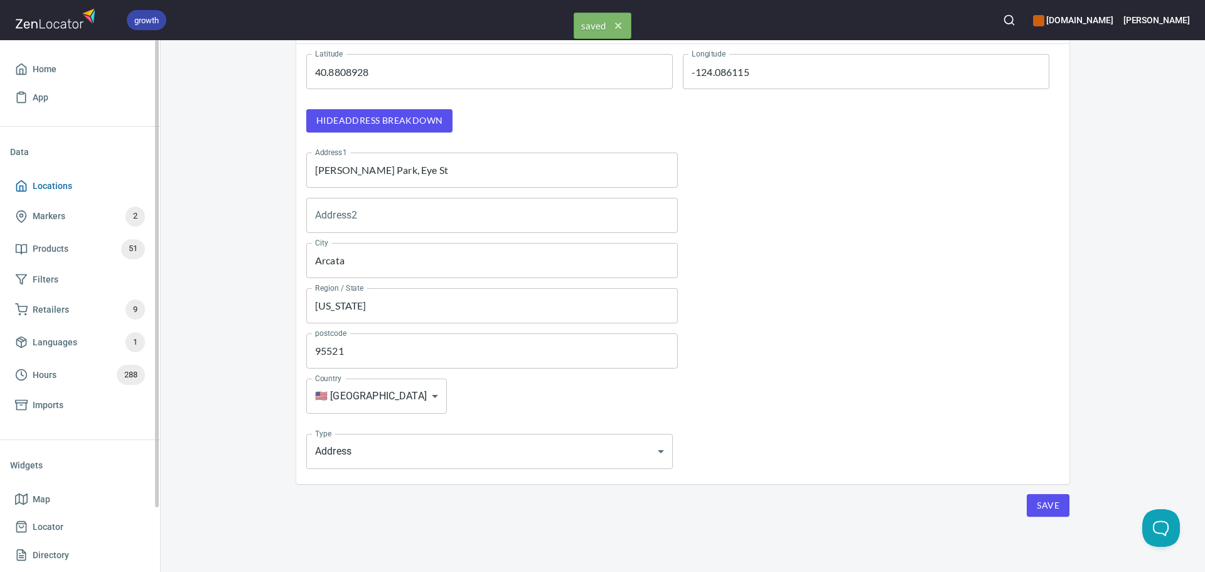
click at [105, 181] on span "Locations" at bounding box center [80, 186] width 130 height 16
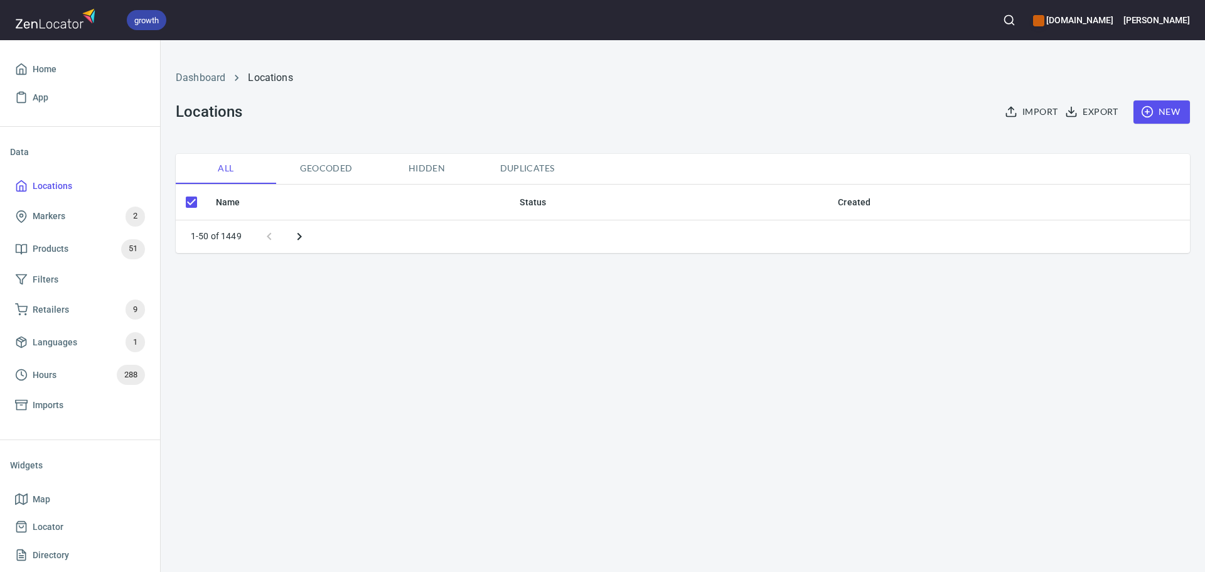
checkbox input "false"
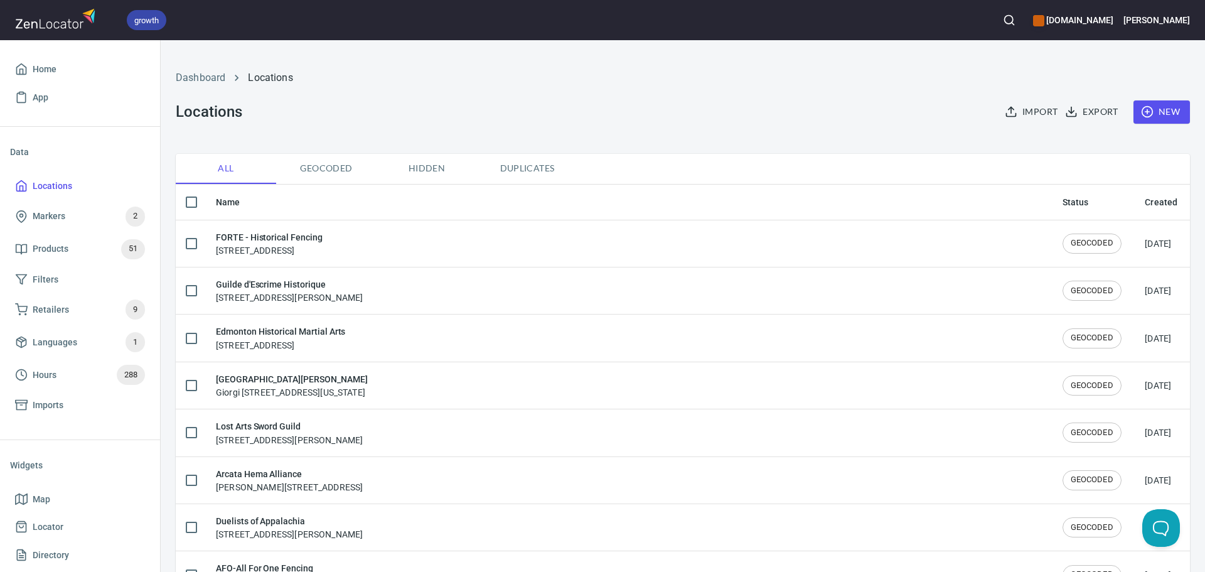
click at [1016, 21] on icon "button" at bounding box center [1009, 20] width 13 height 13
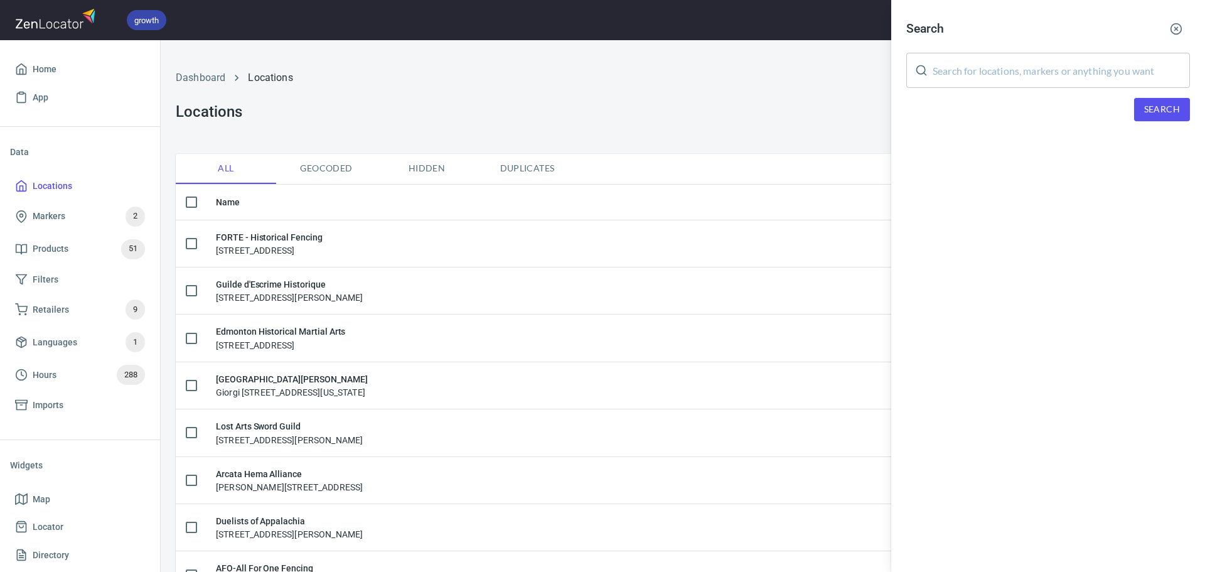
click at [1032, 63] on input "text" at bounding box center [1061, 70] width 257 height 35
paste input "Waterfront Historical Fencing club"
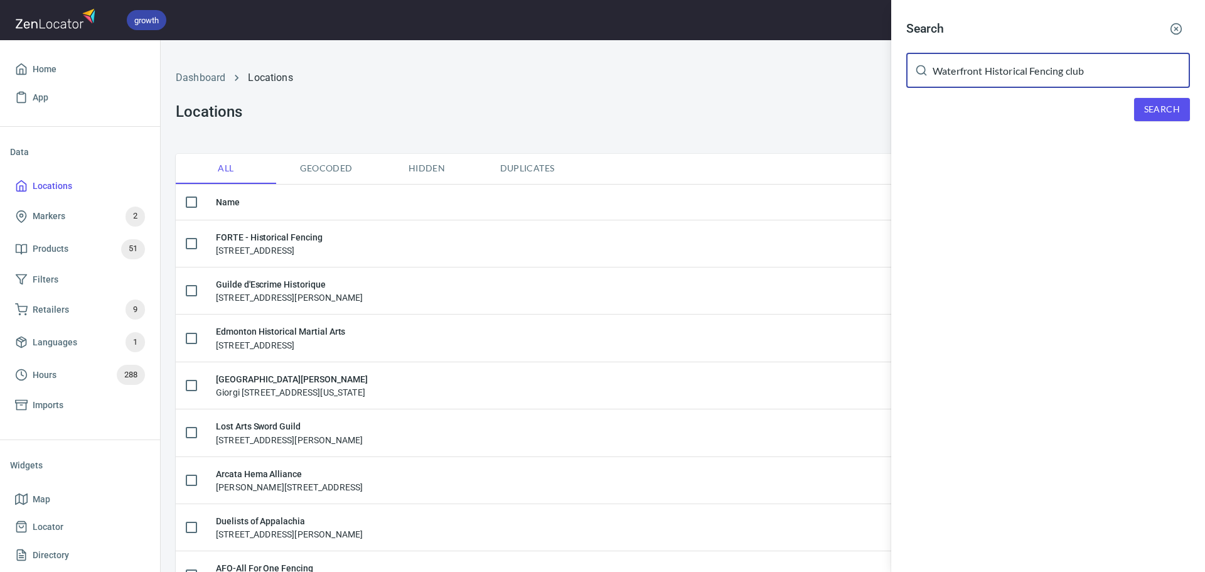
type input "Waterfront Historical Fencing club"
click at [1151, 104] on span "Search" at bounding box center [1162, 110] width 36 height 16
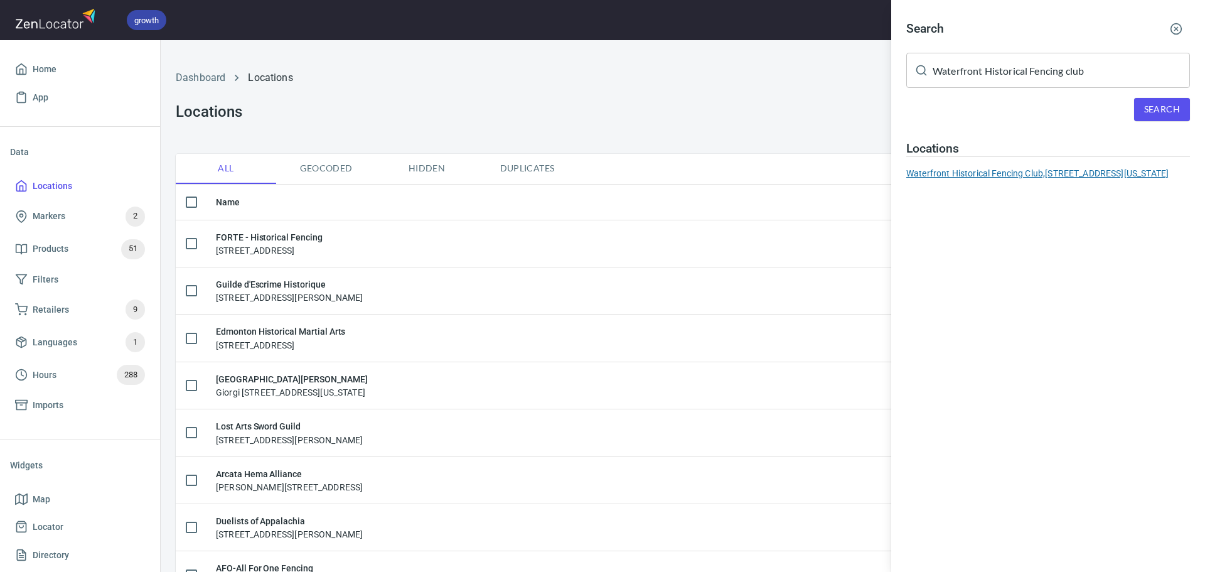
click at [1049, 180] on div "Waterfront Historical Fencing Club, 113 W Bridge Street, Plainwell, Michigan, U…" at bounding box center [1048, 173] width 284 height 13
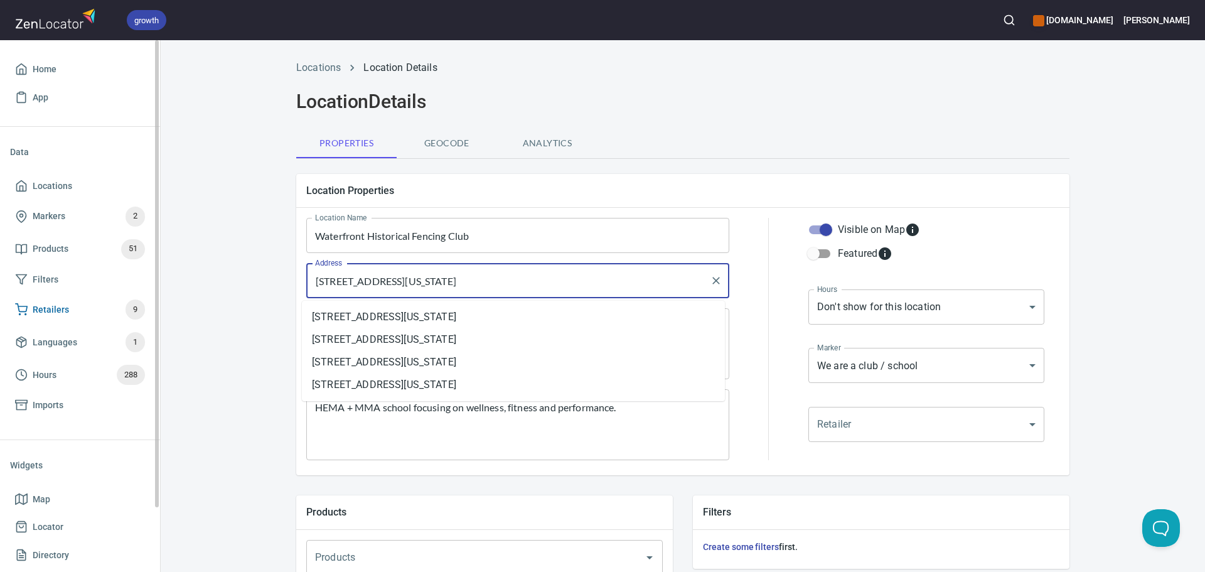
drag, startPoint x: 589, startPoint y: 287, endPoint x: 98, endPoint y: 298, distance: 491.6
click at [99, 298] on div "growth hemaalliance.com Donald Home App Data Locations Markers 2 Products 51 Fi…" at bounding box center [602, 286] width 1205 height 572
paste input "st Homestead PA 15120."
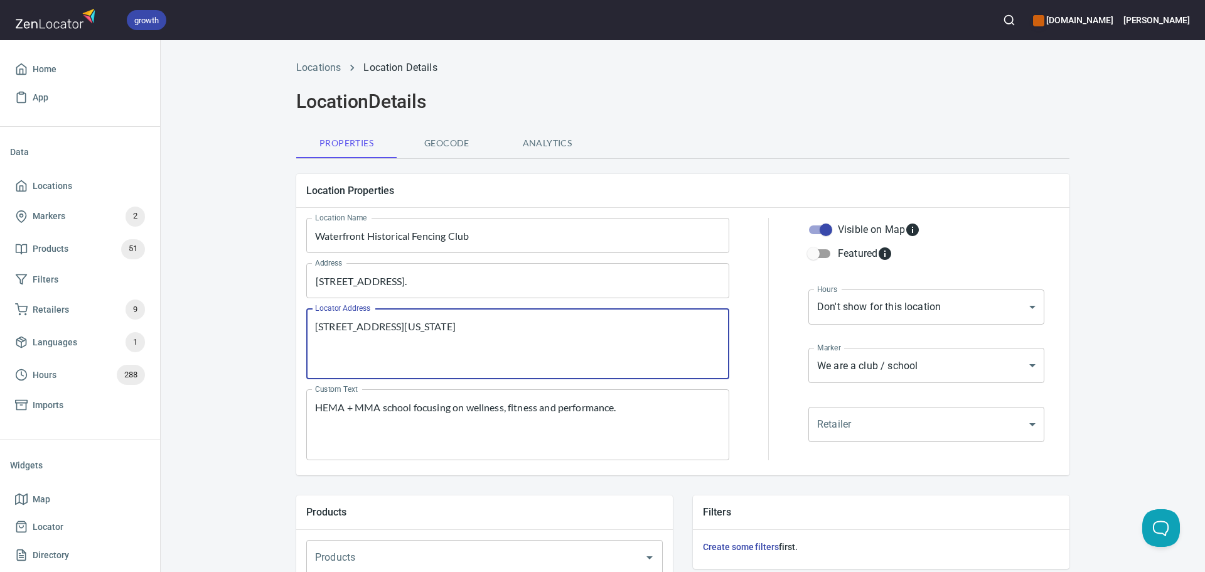
drag, startPoint x: 430, startPoint y: 326, endPoint x: 367, endPoint y: 255, distance: 94.7
click at [367, 255] on div "Location Name Waterfront Historical Fencing Club Location Name Address 113 W Br…" at bounding box center [518, 338] width 448 height 267
click at [490, 284] on input "113 W Bridge st Homestead PA 15120." at bounding box center [508, 281] width 393 height 24
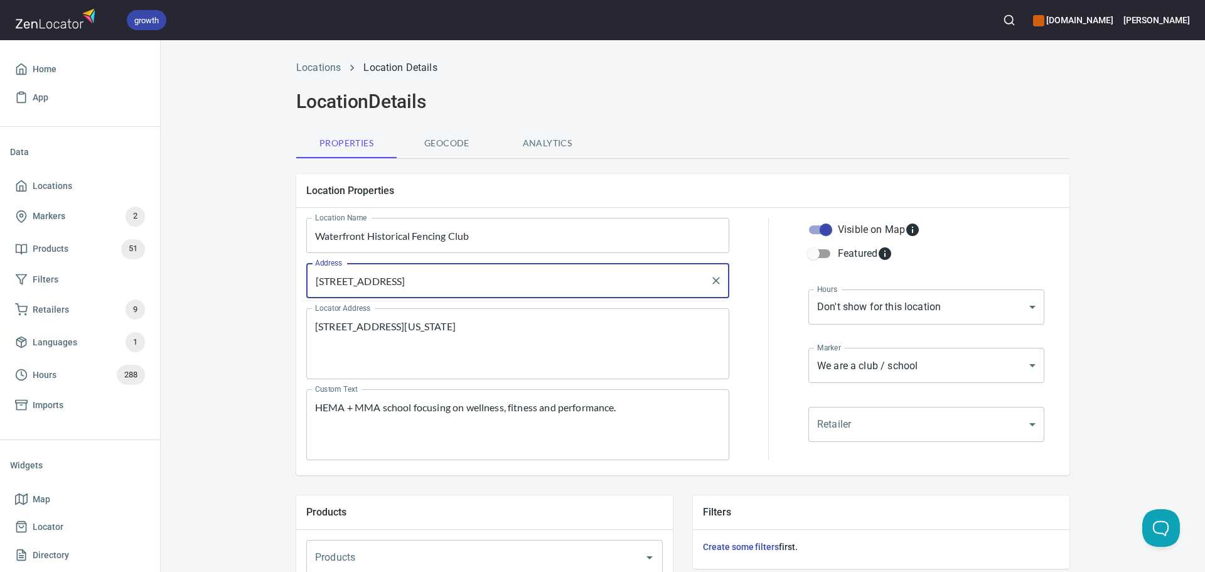
click at [482, 279] on input "113 W Bridge st Homestead PA 15120" at bounding box center [508, 281] width 393 height 24
click at [469, 279] on input "113 W Bridge st Homestead PA 15120" at bounding box center [508, 281] width 393 height 24
click at [466, 317] on li "113 W Bridge Street, Homestead, Pennsylvania, United States" at bounding box center [513, 317] width 423 height 23
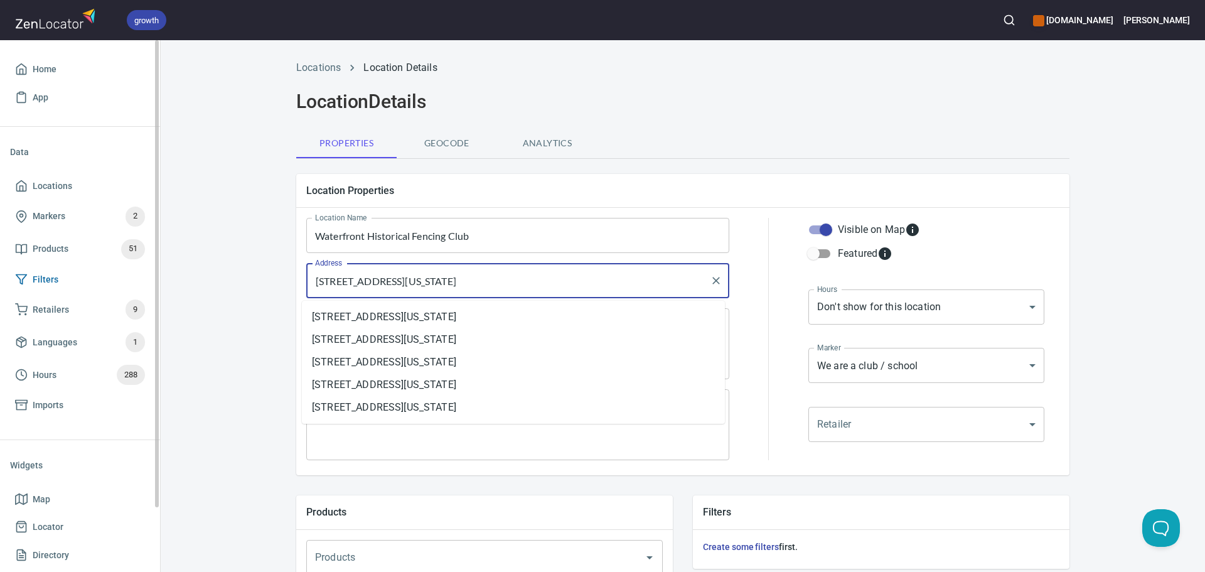
drag, startPoint x: 626, startPoint y: 282, endPoint x: 123, endPoint y: 281, distance: 503.4
click at [125, 281] on div "growth hemaalliance.com Donald Home App Data Locations Markers 2 Products 51 Fi…" at bounding box center [602, 286] width 1205 height 572
type input "113 W Bridge Street, Homestead, Pennsylvania, United States"
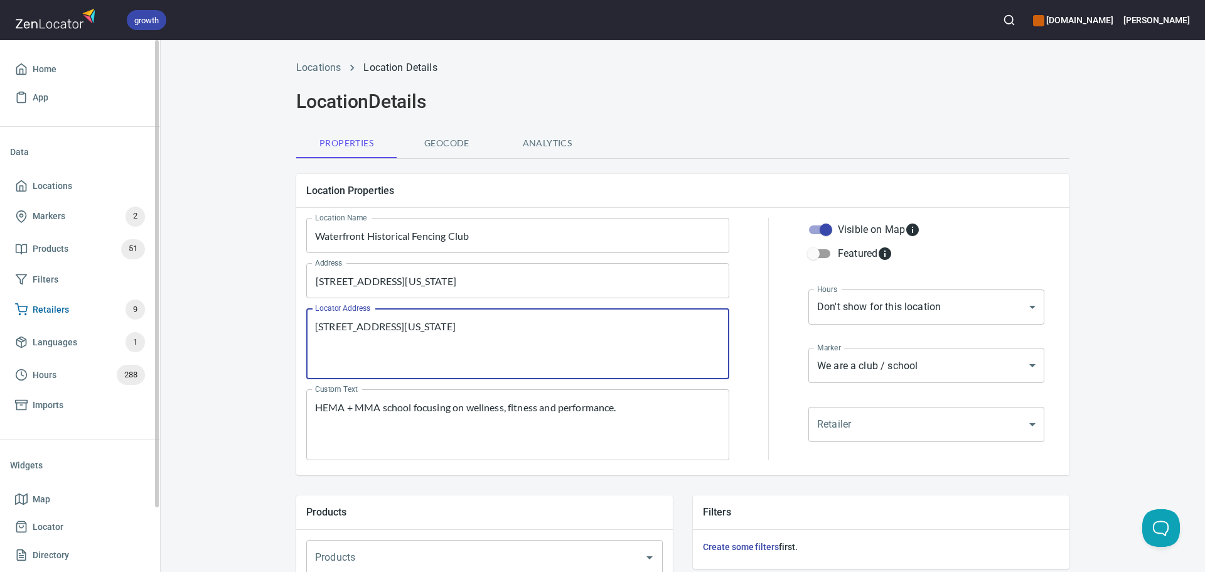
drag, startPoint x: 569, startPoint y: 326, endPoint x: 137, endPoint y: 325, distance: 431.9
click at [137, 325] on div "growth hemaalliance.com Donald Home App Data Locations Markers 2 Products 51 Fi…" at bounding box center [602, 286] width 1205 height 572
paste textarea "Homestead, Pennsylvania"
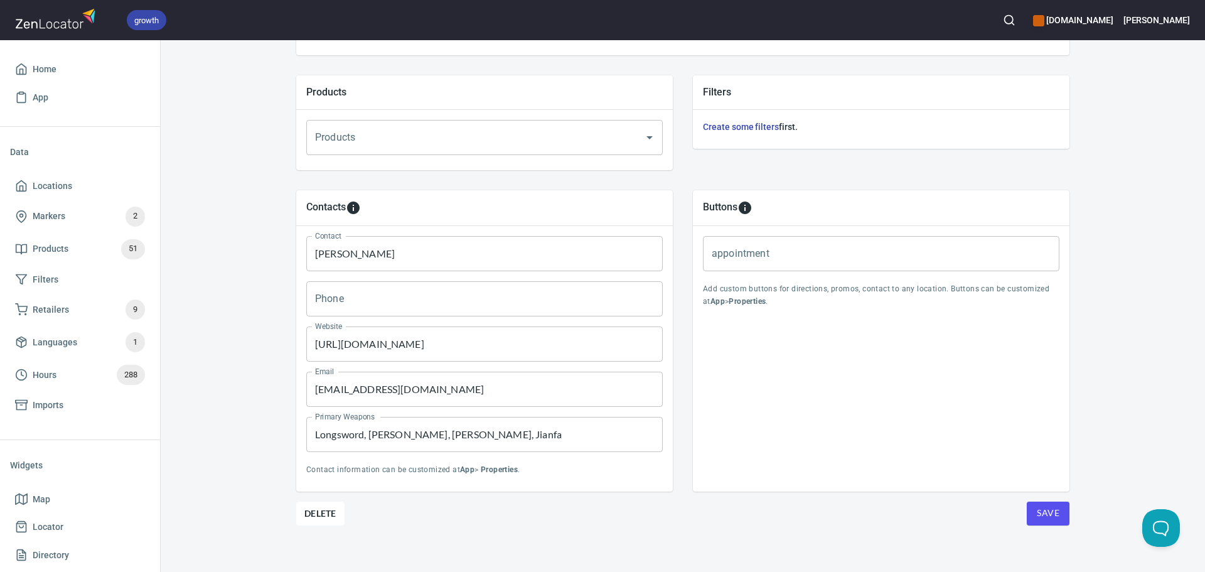
scroll to position [429, 0]
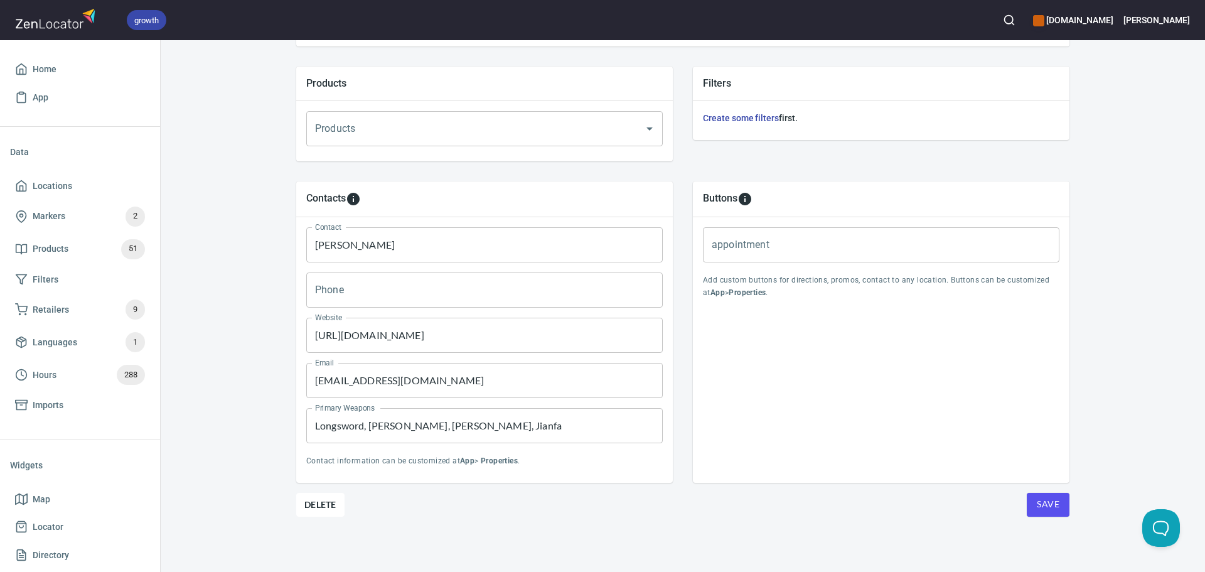
type textarea "113 W Bridge Street, Homestead, Pennsylvania, United States"
click at [1047, 505] on span "Save" at bounding box center [1048, 505] width 23 height 16
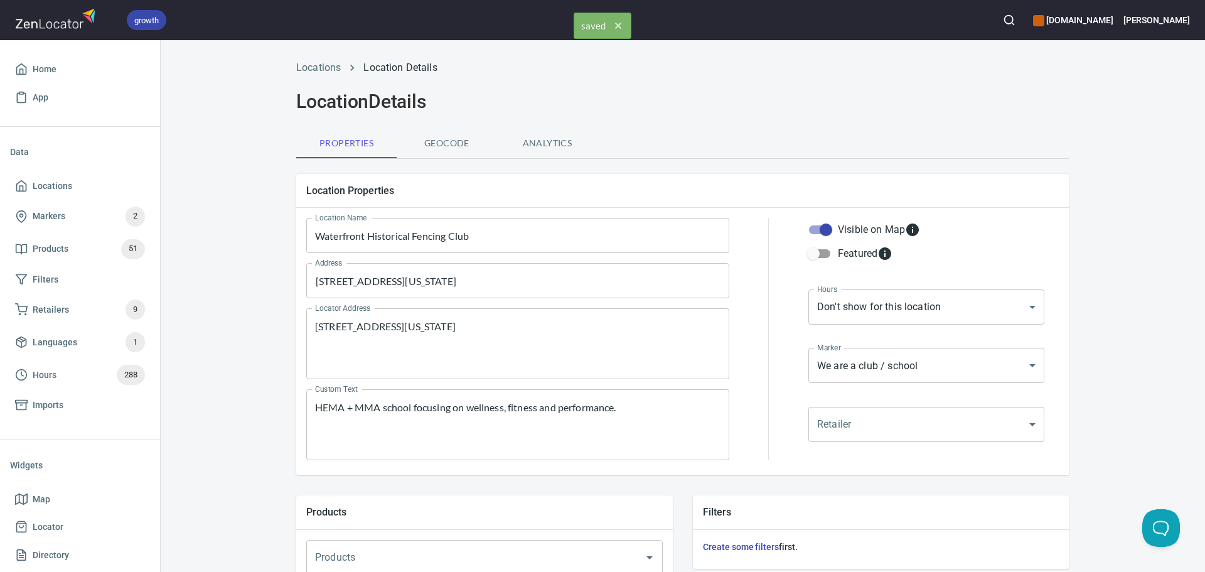
click at [436, 136] on span "Geocode" at bounding box center [446, 144] width 85 height 16
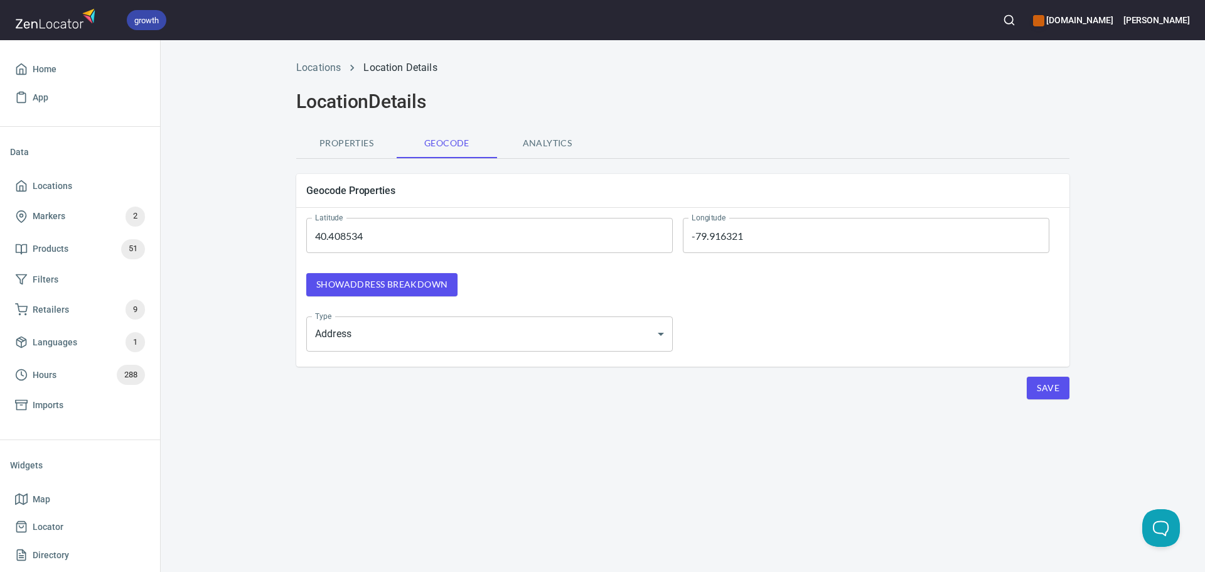
click at [414, 281] on span "Show address breakdown" at bounding box center [381, 285] width 131 height 16
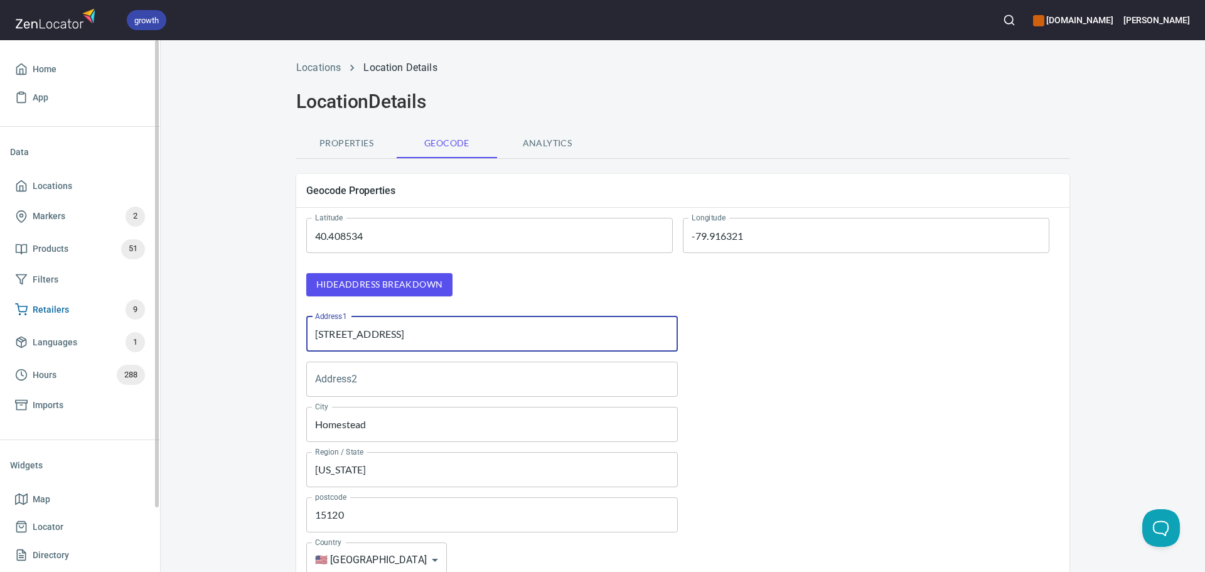
drag, startPoint x: 446, startPoint y: 337, endPoint x: 120, endPoint y: 325, distance: 326.6
click at [120, 325] on div "growth hemaalliance.com Donald Home App Data Locations Markers 2 Products 51 Fi…" at bounding box center [602, 286] width 1205 height 572
paste input ", Homestead, Pennsylvania, United States"
click at [423, 329] on input "113 W Bridge Street, Homestead, Pennsylvania, United States" at bounding box center [492, 333] width 372 height 35
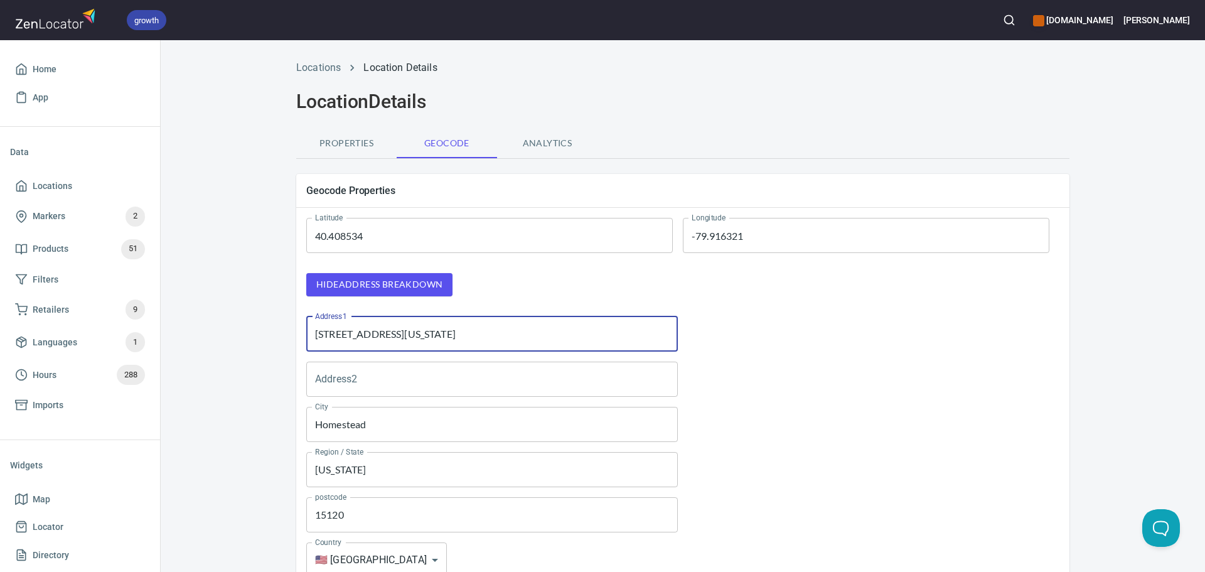
drag, startPoint x: 623, startPoint y: 330, endPoint x: 409, endPoint y: 335, distance: 214.1
click at [409, 335] on input "113 W Bridge Street, Homestead, Pennsylvania, United States" at bounding box center [492, 333] width 372 height 35
type input "113 W Bridge Street, Homestead, Pennsylvania, United States"
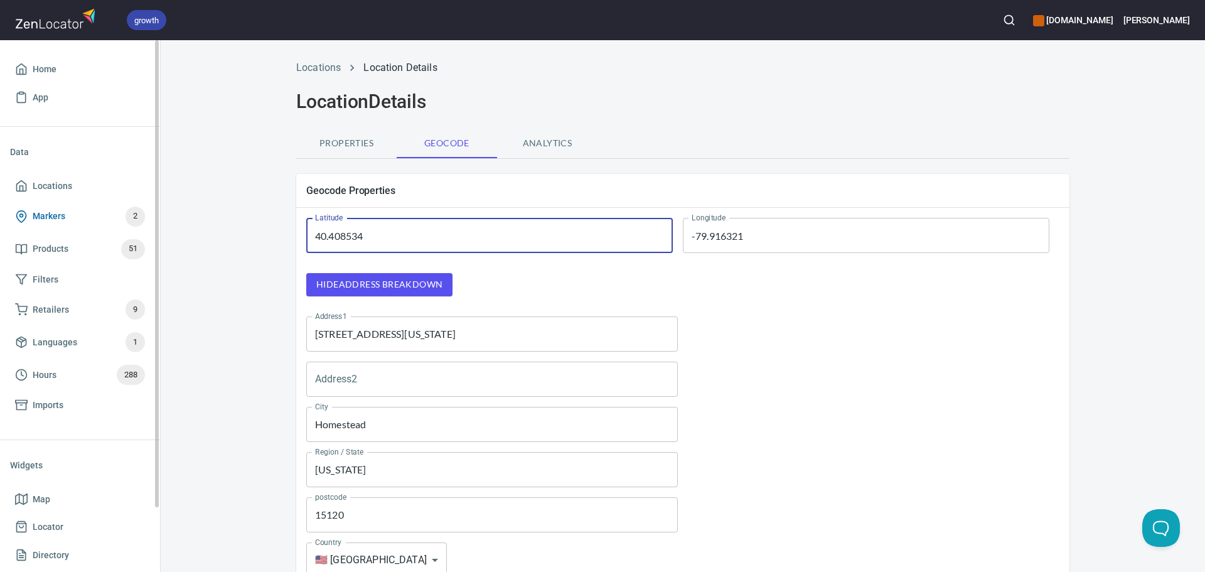
drag, startPoint x: 378, startPoint y: 232, endPoint x: 146, endPoint y: 214, distance: 232.3
click at [176, 218] on div "Locations Location Details Location Details Properties Geocode Analytics Geocod…" at bounding box center [683, 394] width 1044 height 683
paste input "39.3712478"
type input "39.3712478"
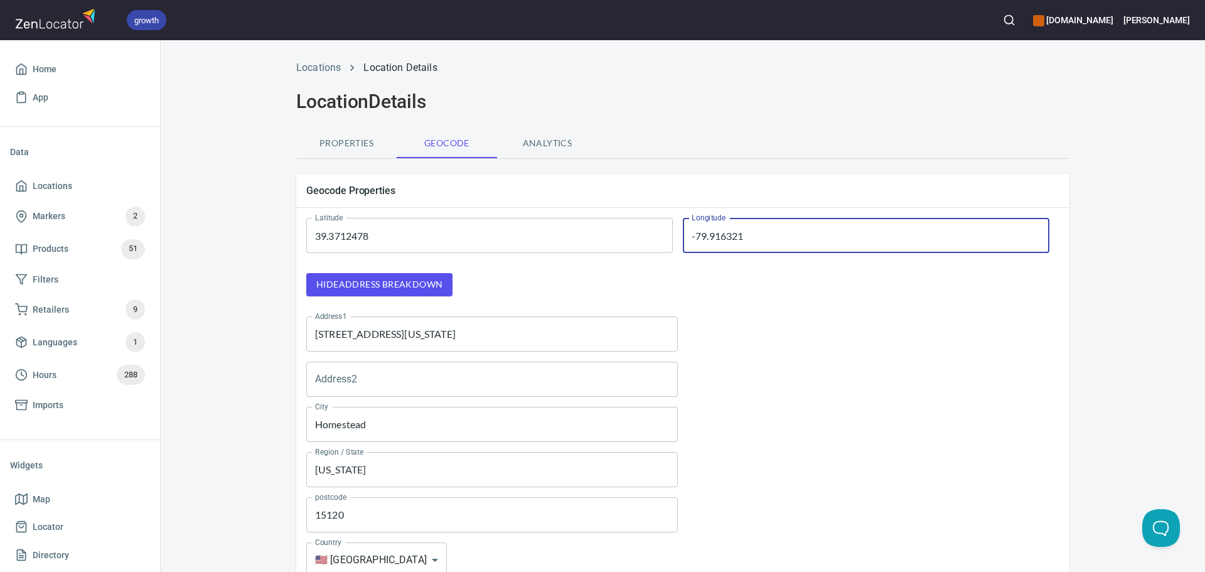
drag, startPoint x: 805, startPoint y: 236, endPoint x: 382, endPoint y: 229, distance: 422.5
click at [382, 229] on div "Latitude 39.3712478 Latitude Longitude -79.916321 Longitude" at bounding box center [677, 235] width 773 height 65
paste input "4616824"
type input "-79.4616824"
click at [813, 389] on div at bounding box center [874, 379] width 382 height 45
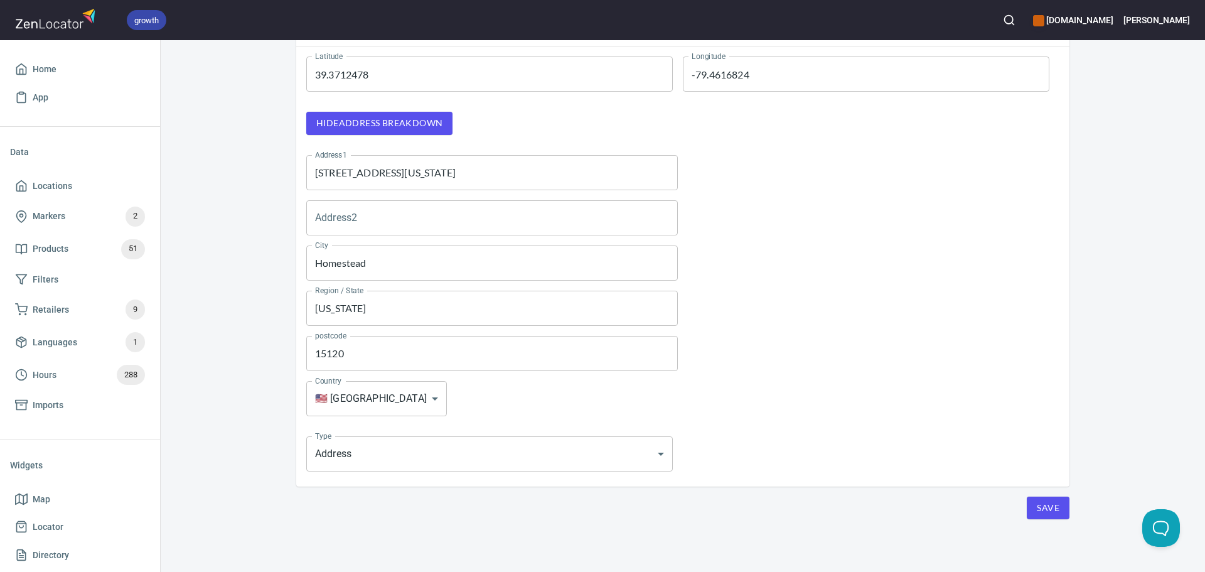
scroll to position [164, 0]
click at [1046, 501] on span "Save" at bounding box center [1048, 506] width 23 height 16
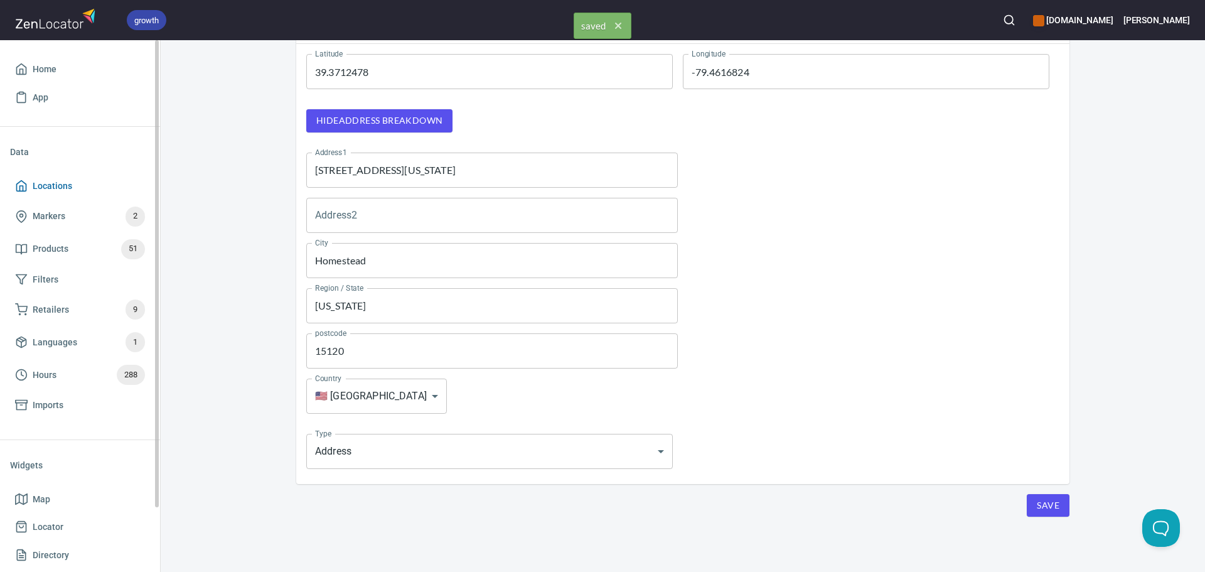
click at [48, 177] on link "Locations" at bounding box center [80, 186] width 140 height 28
